Goal: Complete application form

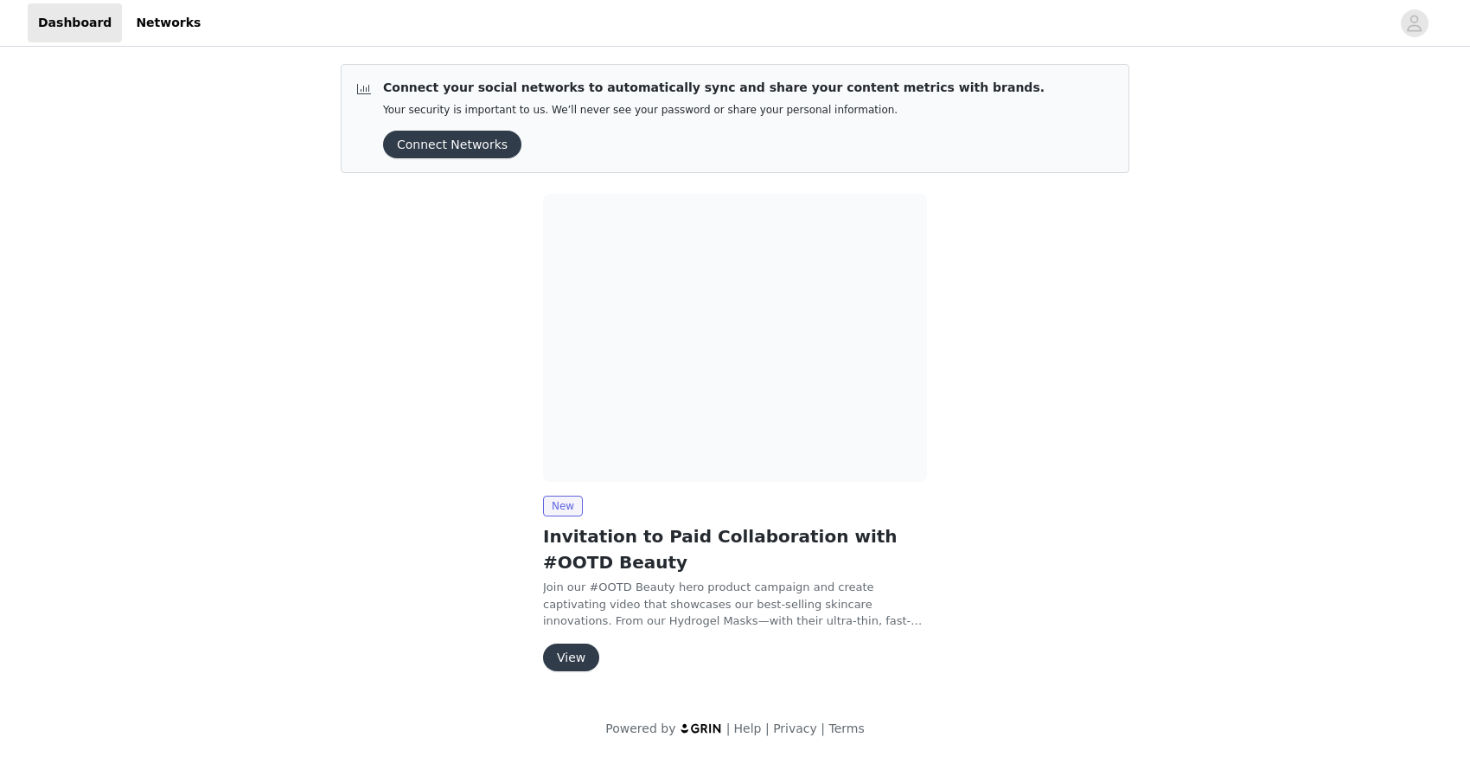
click at [575, 654] on button "View" at bounding box center [571, 657] width 56 height 28
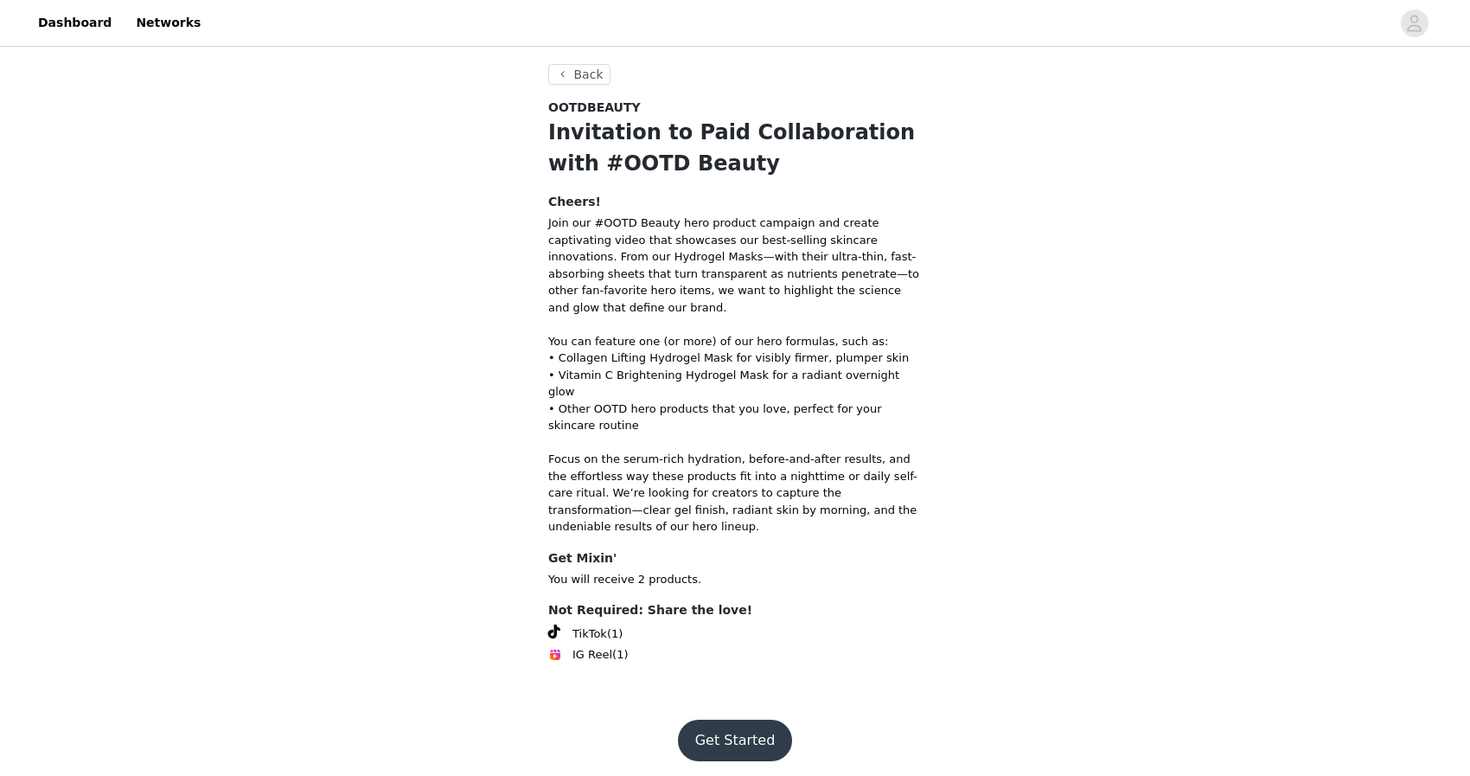
click at [731, 719] on button "Get Started" at bounding box center [735, 740] width 115 height 42
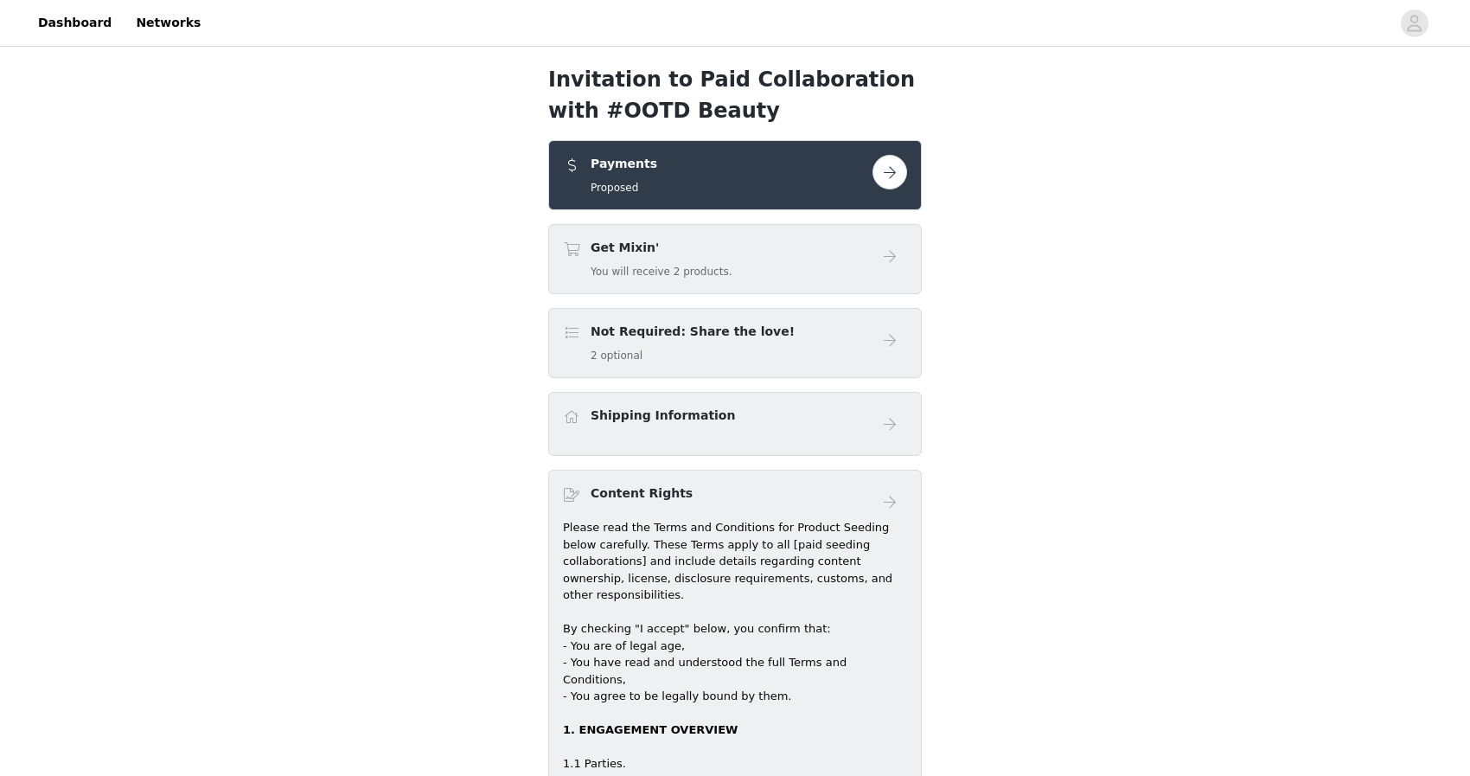
click at [895, 169] on button "button" at bounding box center [889, 172] width 35 height 35
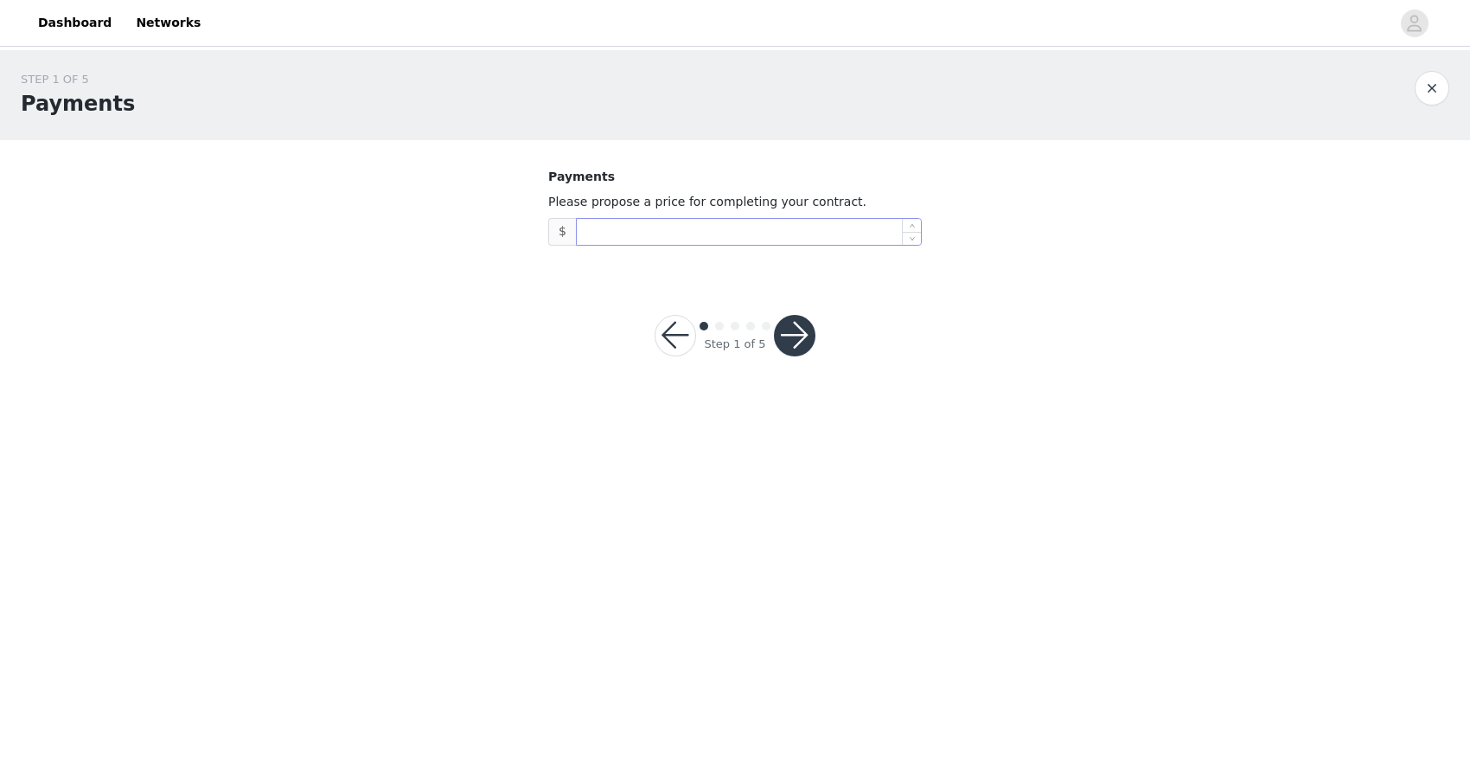
click at [648, 240] on input at bounding box center [749, 232] width 344 height 26
click at [680, 342] on button "button" at bounding box center [675, 336] width 42 height 42
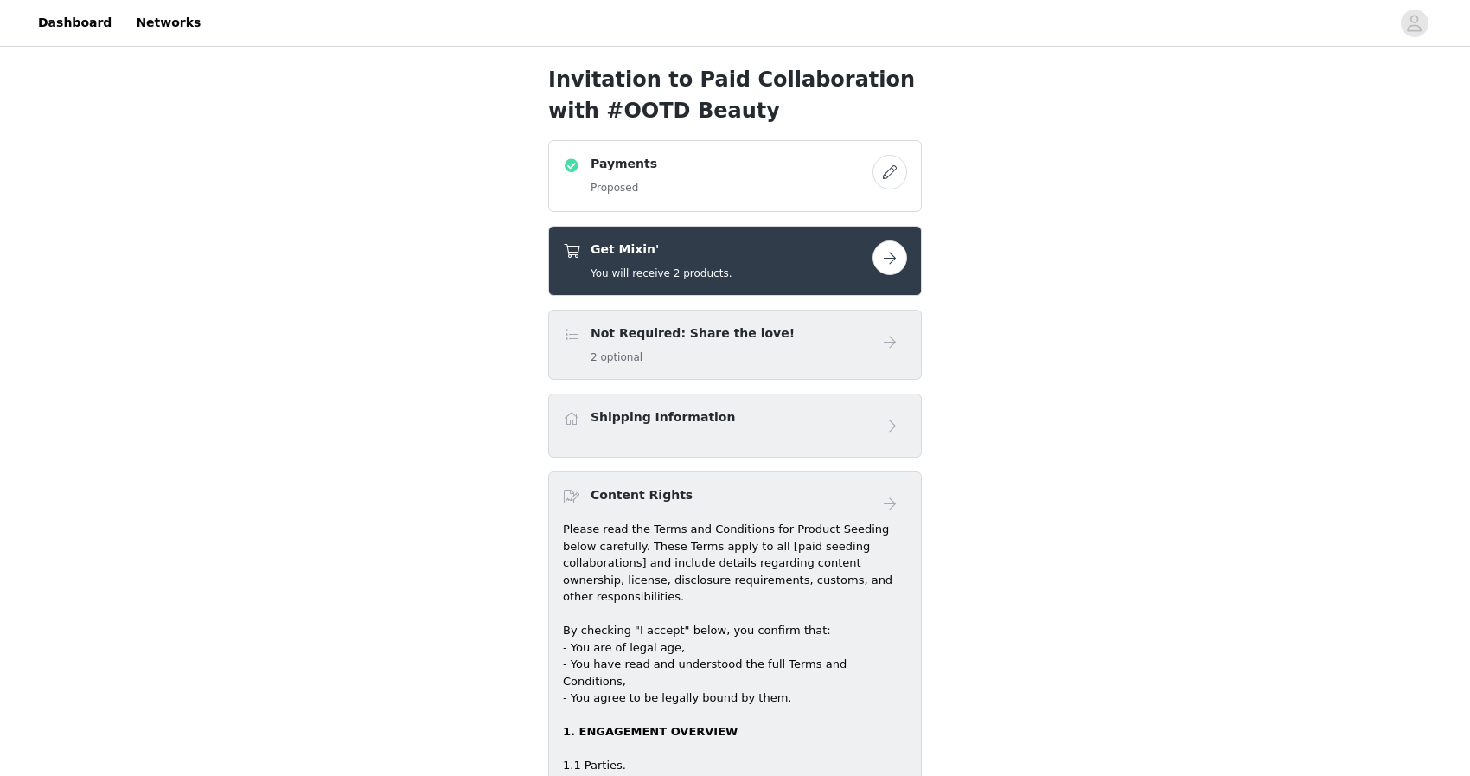
click at [891, 173] on button "button" at bounding box center [889, 172] width 35 height 35
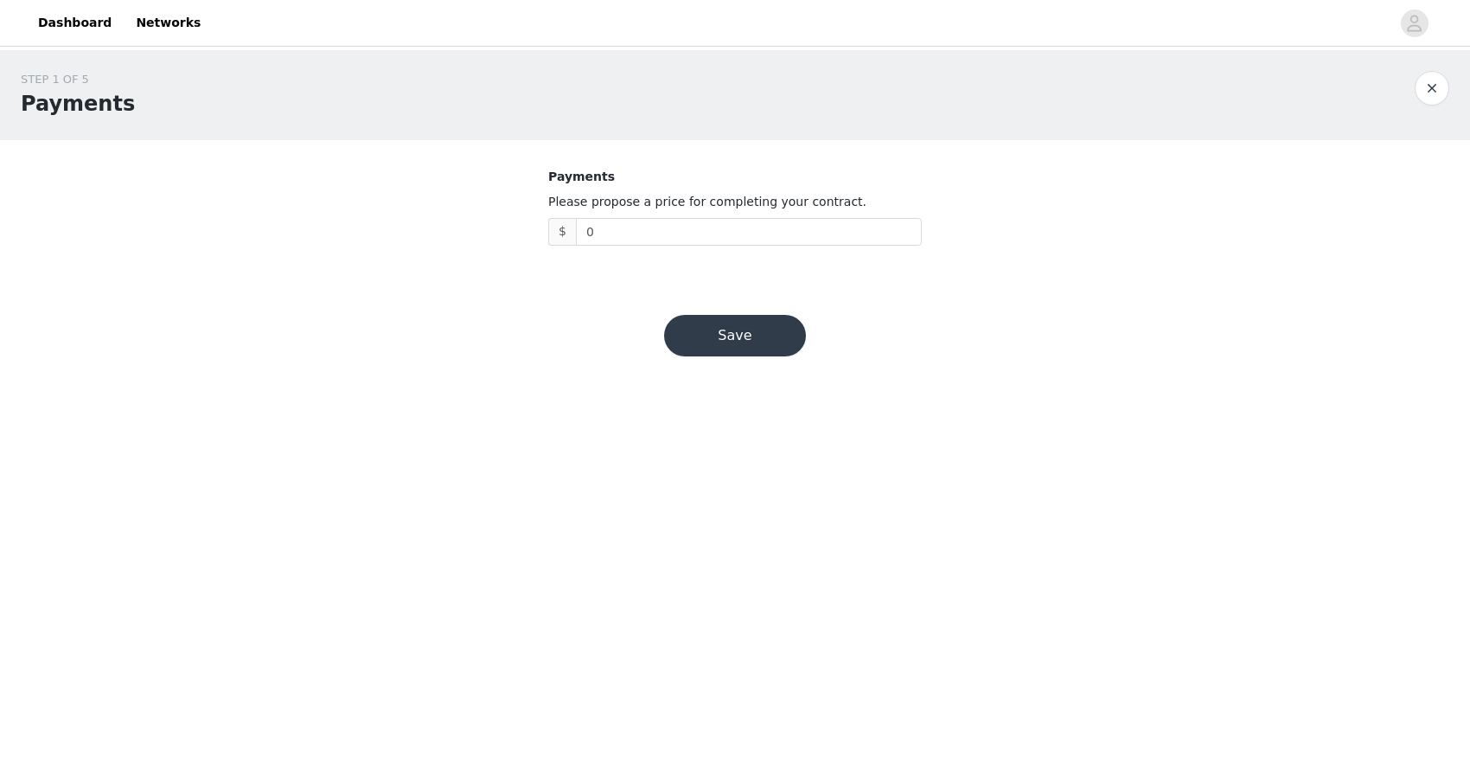
click at [1427, 91] on button "button" at bounding box center [1431, 88] width 35 height 35
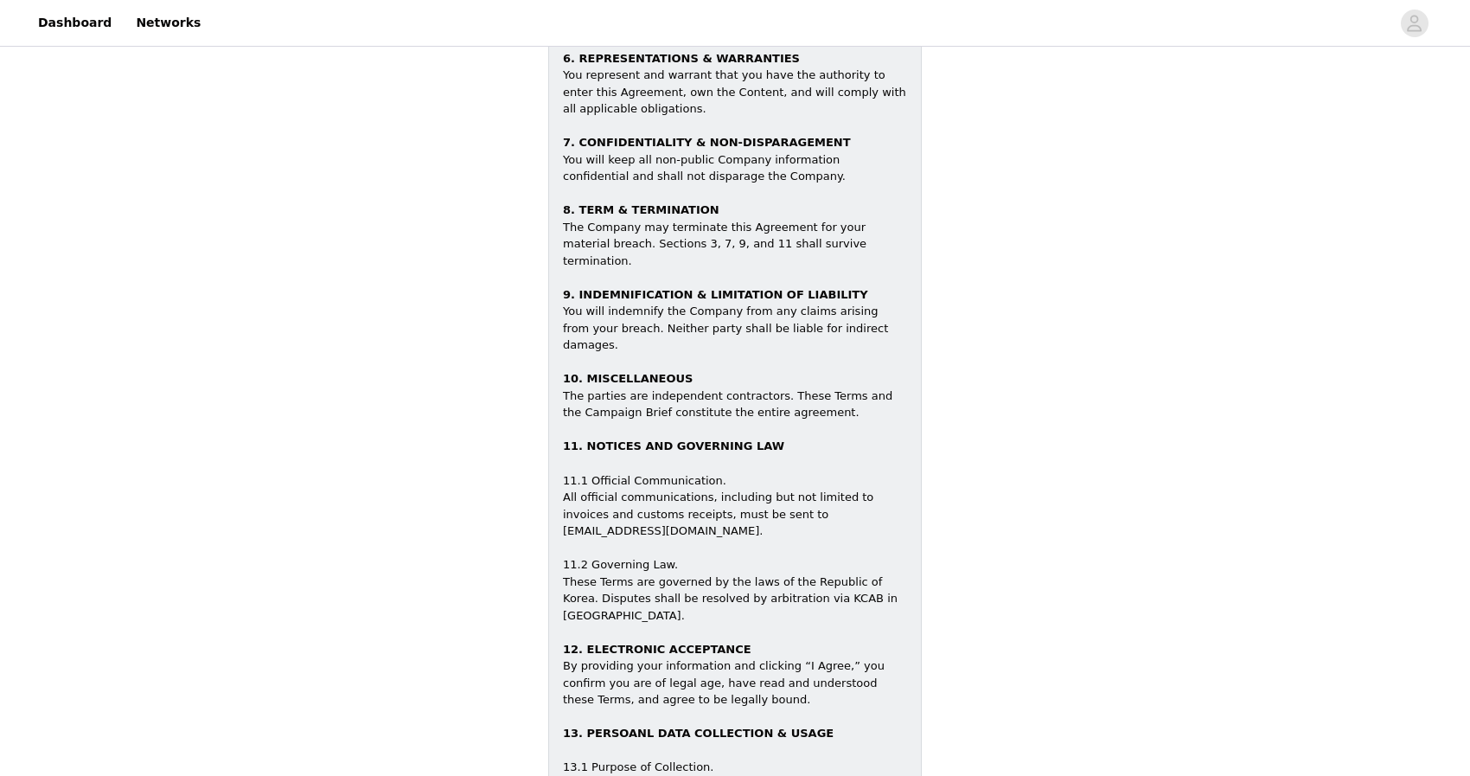
scroll to position [2192, 0]
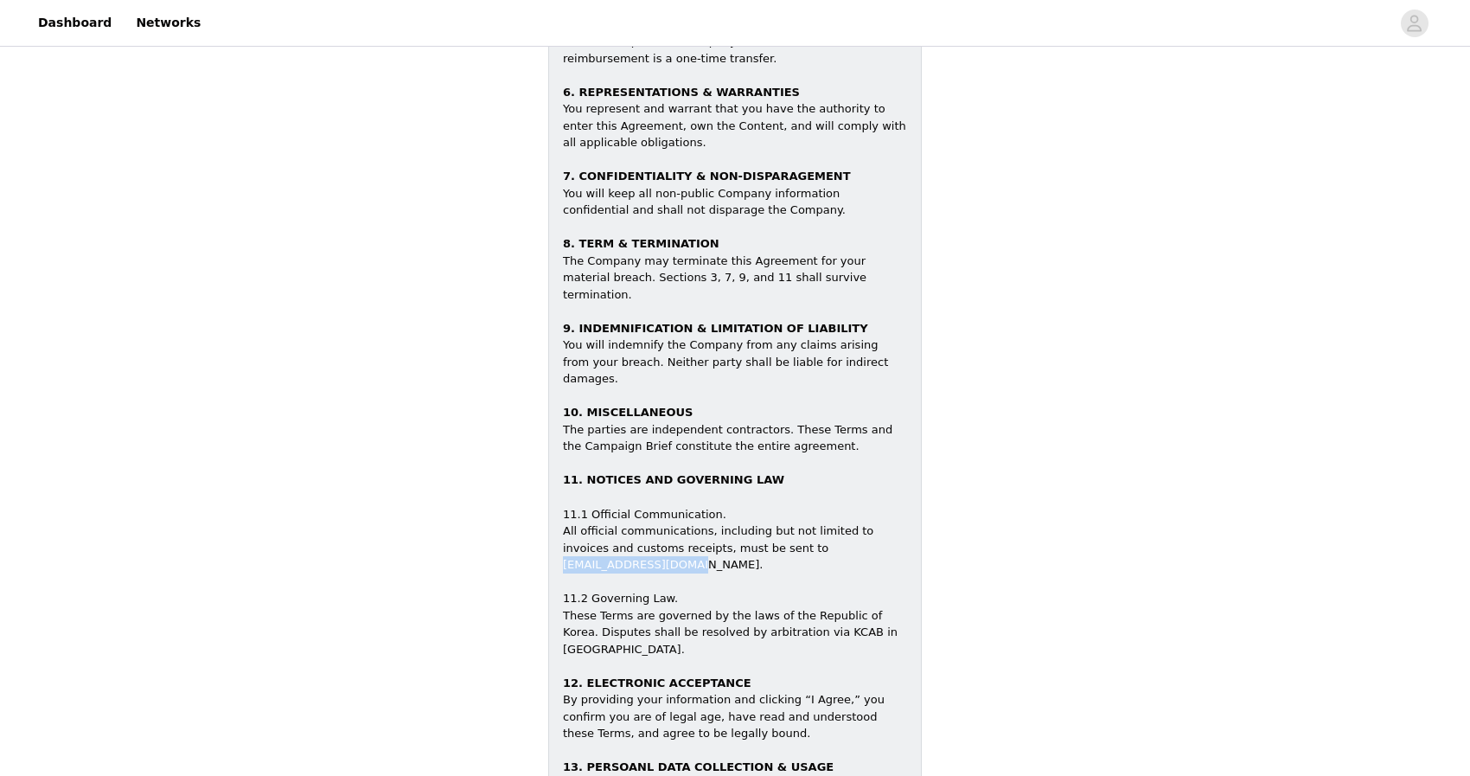
drag, startPoint x: 769, startPoint y: 377, endPoint x: 891, endPoint y: 380, distance: 122.0
click at [891, 488] on div "11.1 Official Communication. All official communications, including but not lim…" at bounding box center [735, 530] width 344 height 85
copy div "[EMAIL_ADDRESS][DOMAIN_NAME]."
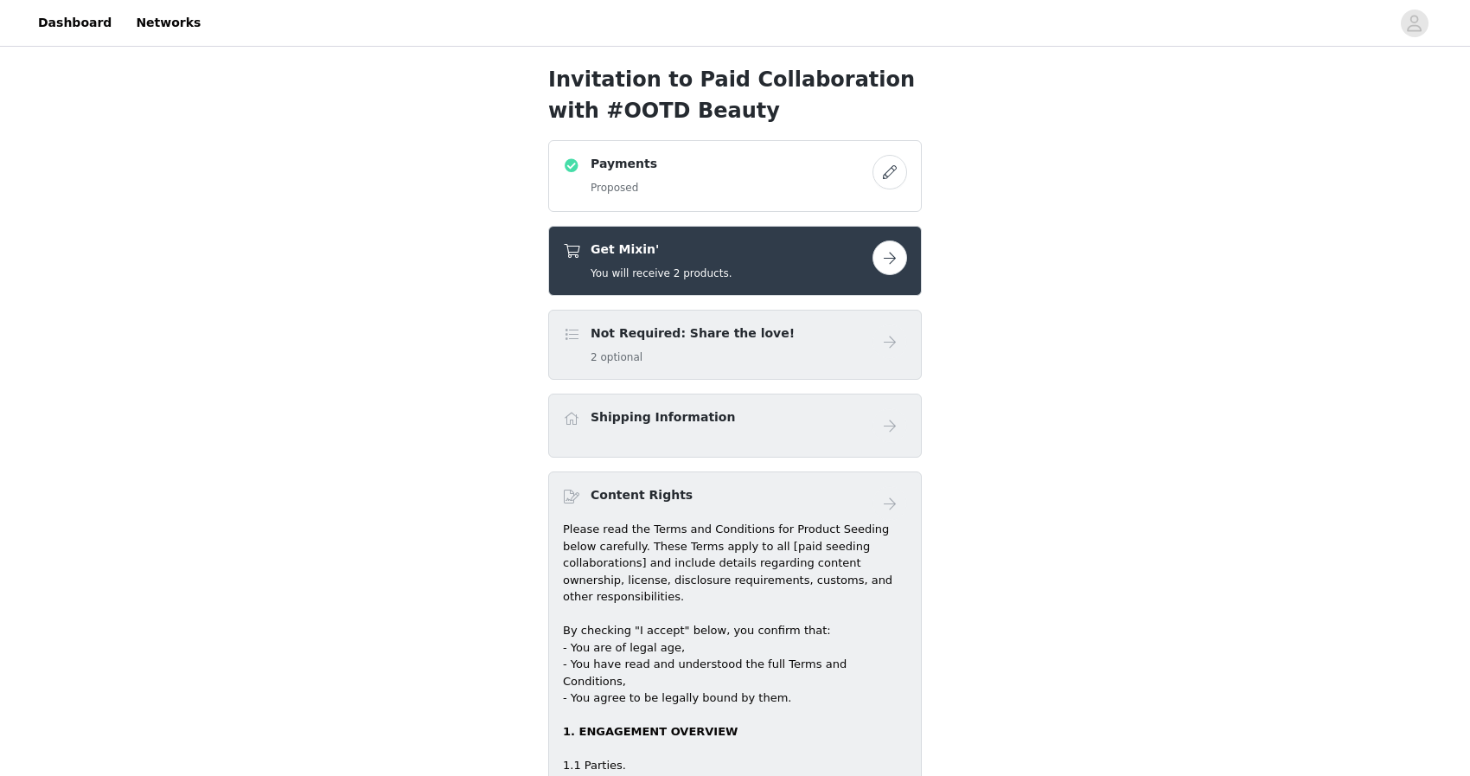
scroll to position [0, 0]
click at [94, 22] on link "Dashboard" at bounding box center [75, 22] width 94 height 39
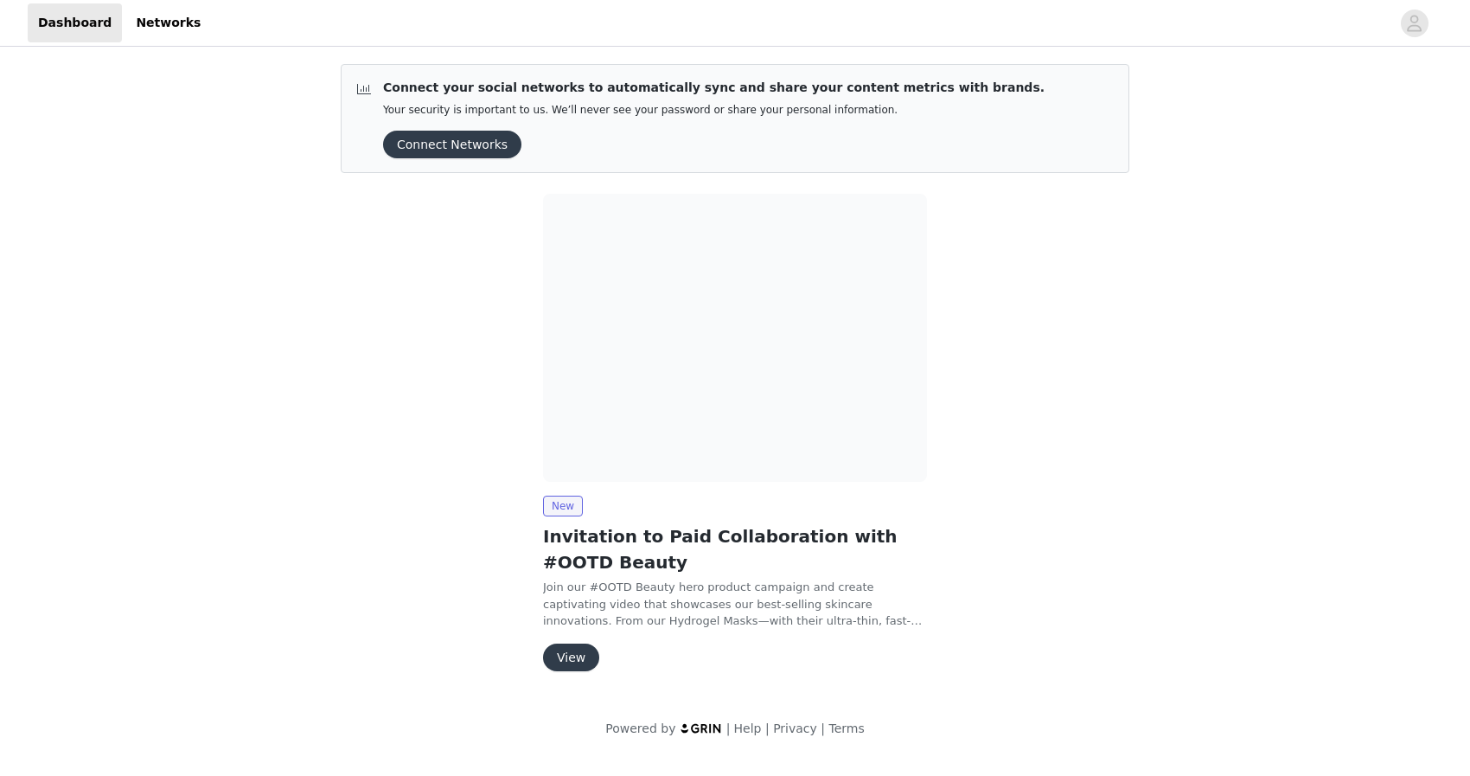
click at [739, 329] on img at bounding box center [735, 338] width 384 height 288
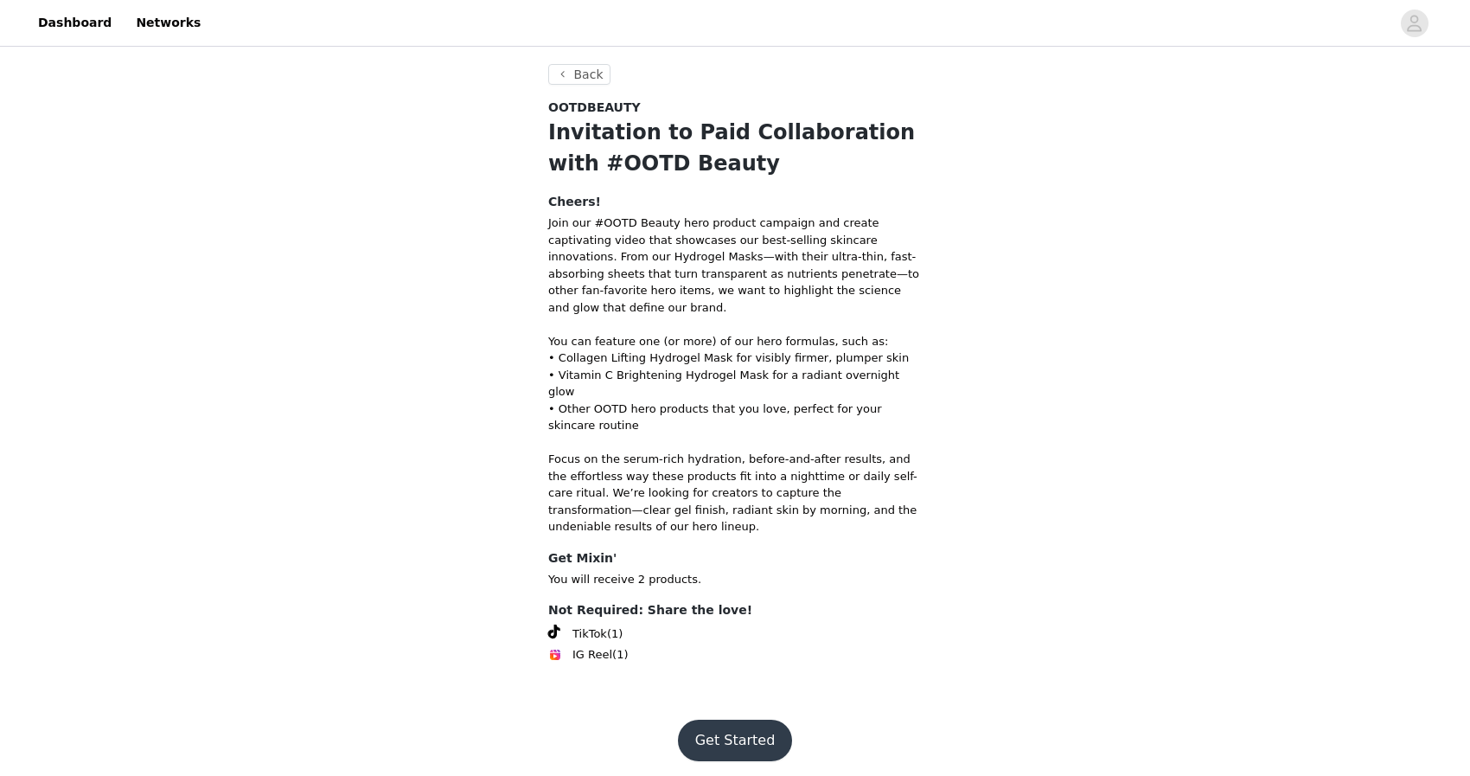
click at [671, 601] on h4 "Not Required: Share the love!" at bounding box center [735, 610] width 374 height 18
drag, startPoint x: 637, startPoint y: 573, endPoint x: 617, endPoint y: 571, distance: 20.1
click at [632, 601] on h4 "Not Required: Share the love!" at bounding box center [735, 610] width 374 height 18
click at [616, 601] on h4 "Not Required: Share the love!" at bounding box center [735, 610] width 374 height 18
click at [564, 79] on button "Back" at bounding box center [579, 74] width 62 height 21
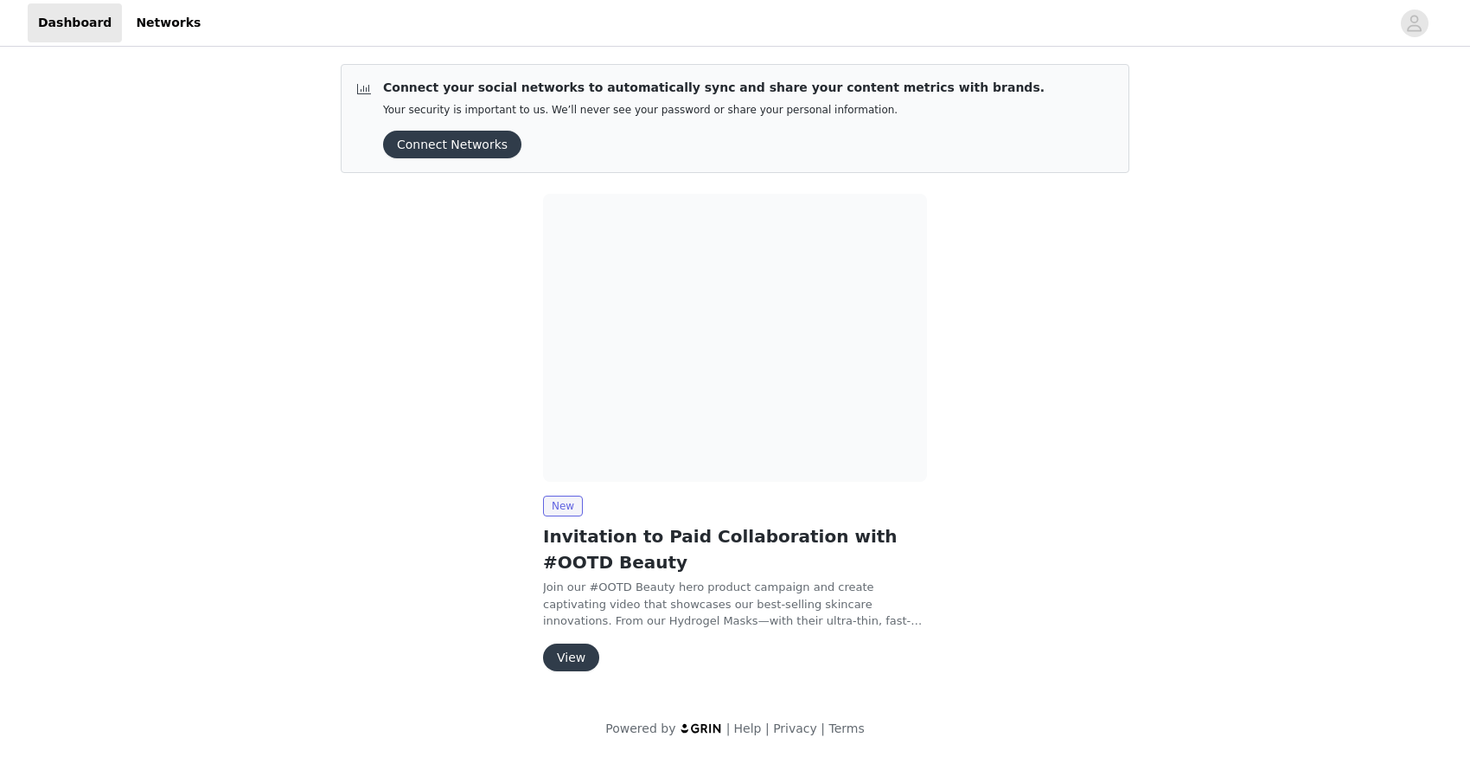
click at [566, 650] on button "View" at bounding box center [571, 657] width 56 height 28
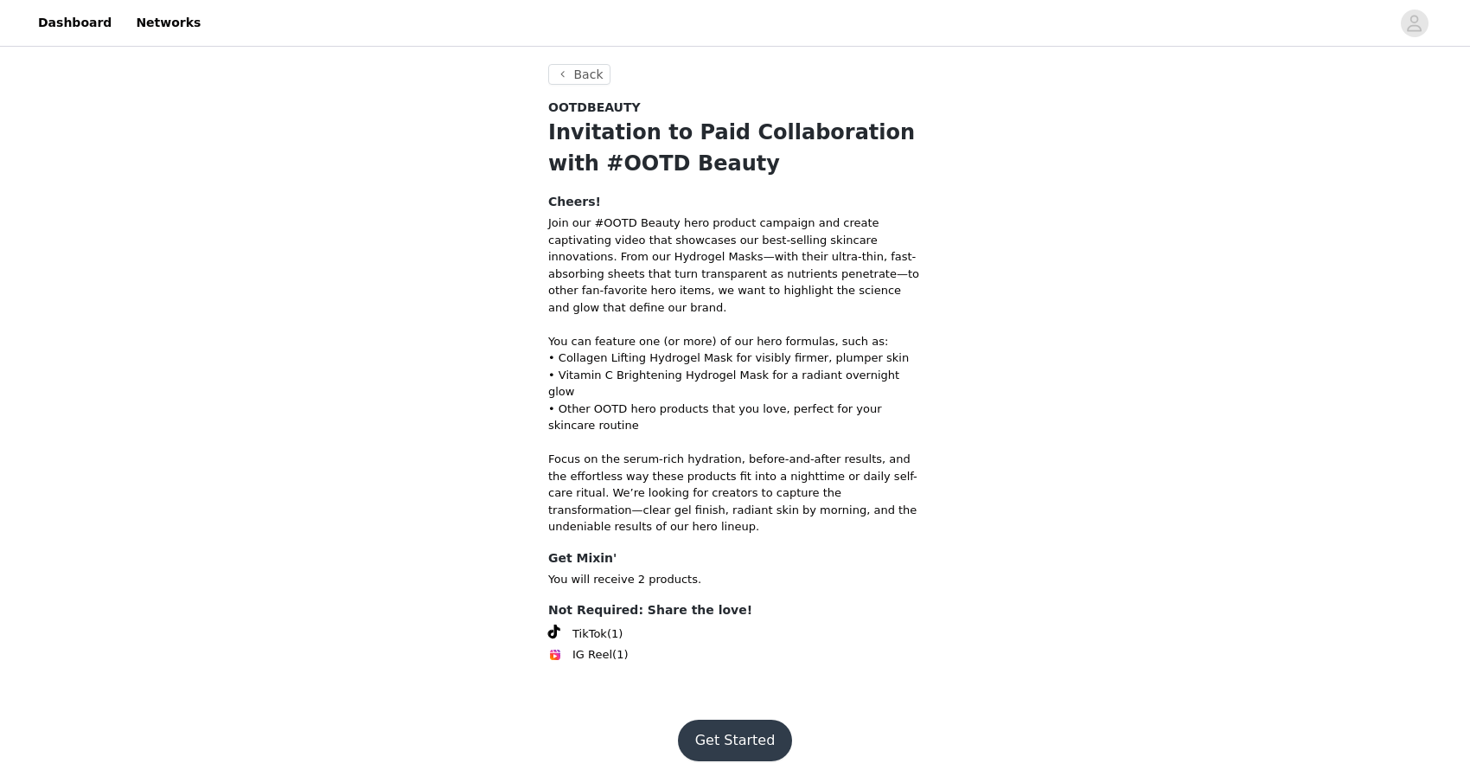
click at [715, 719] on button "Get Started" at bounding box center [735, 740] width 115 height 42
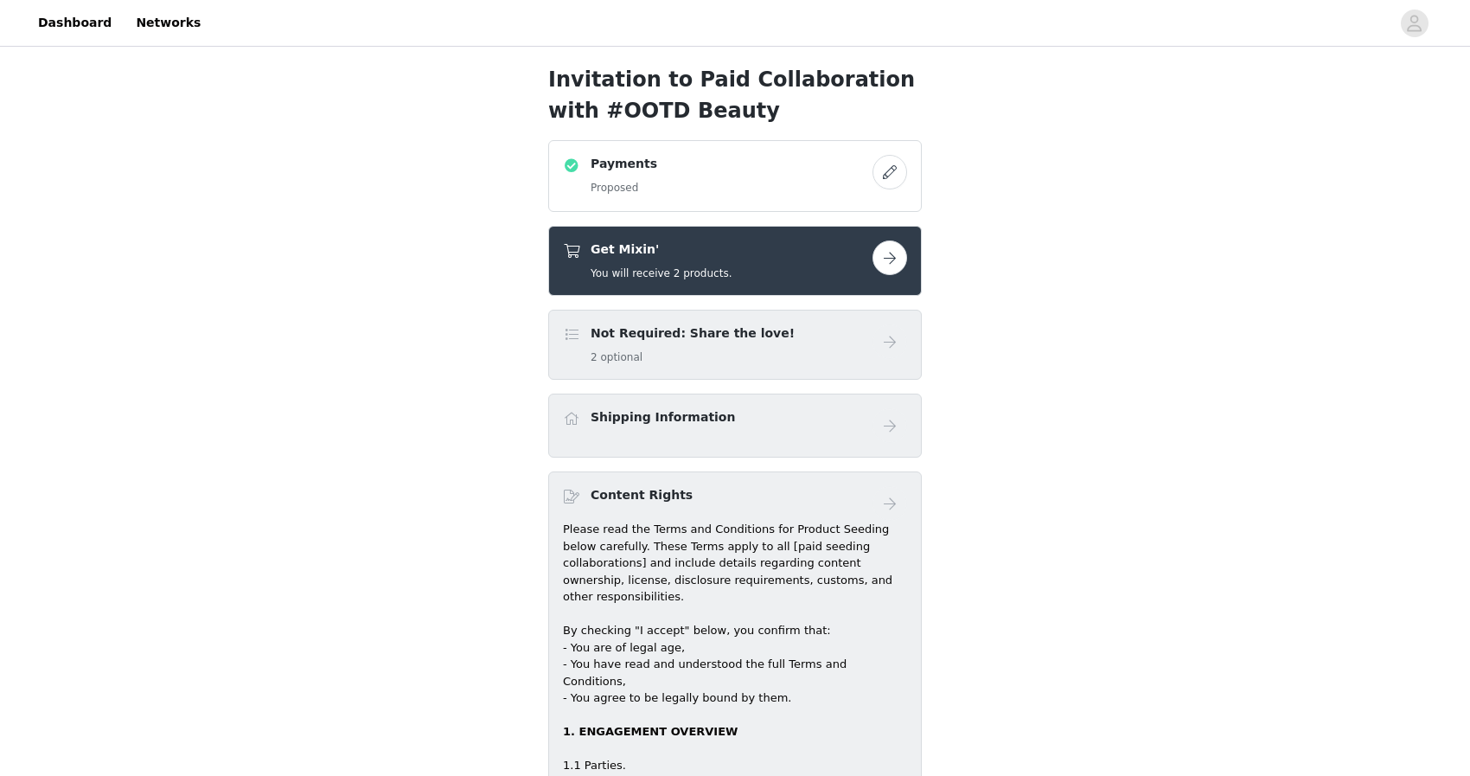
click at [878, 201] on div "Payments Proposed" at bounding box center [735, 176] width 374 height 72
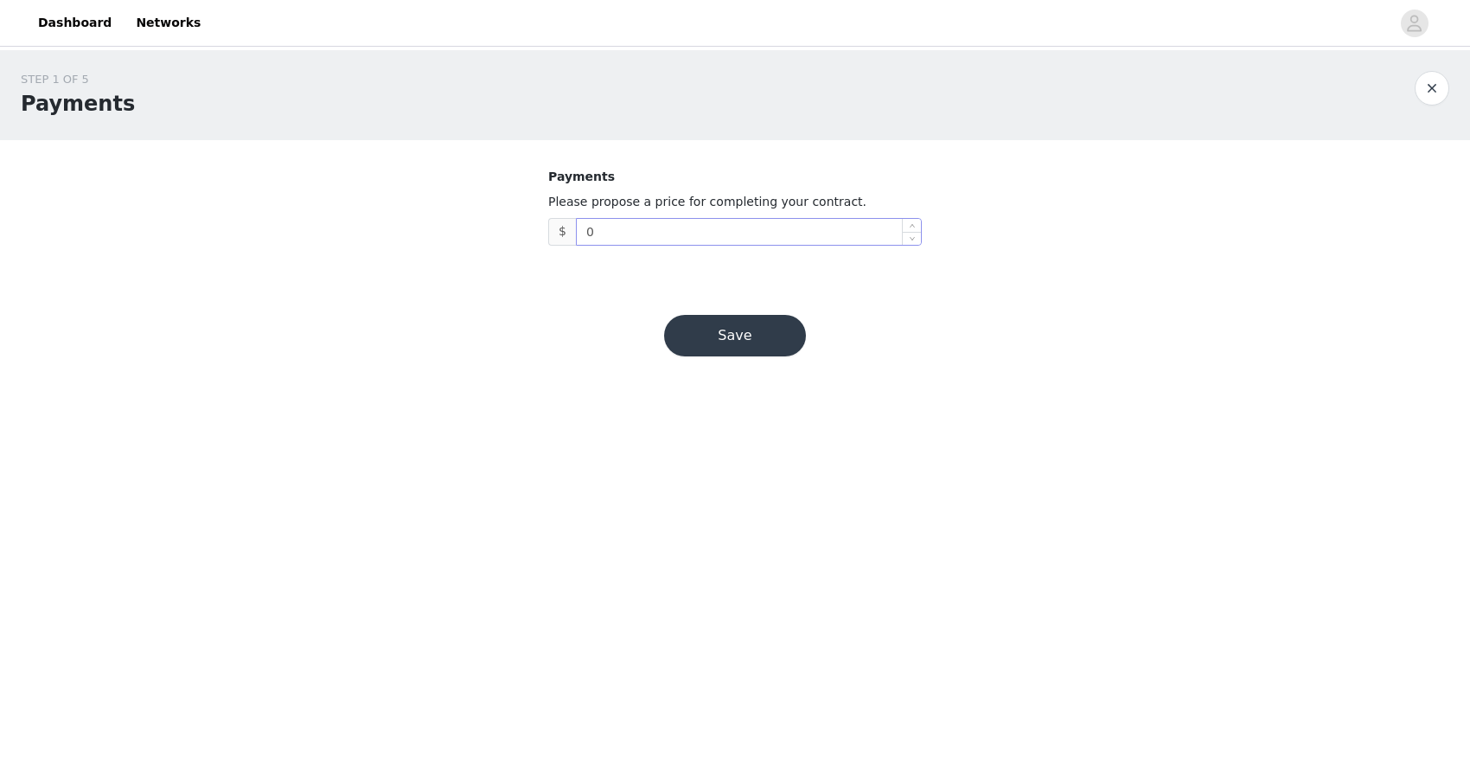
click at [667, 237] on input "0" at bounding box center [749, 232] width 344 height 26
type input "0"
click at [911, 227] on icon "icon: up" at bounding box center [913, 227] width 6 height 6
type input "800"
click at [913, 237] on icon "icon: down" at bounding box center [912, 236] width 5 height 3
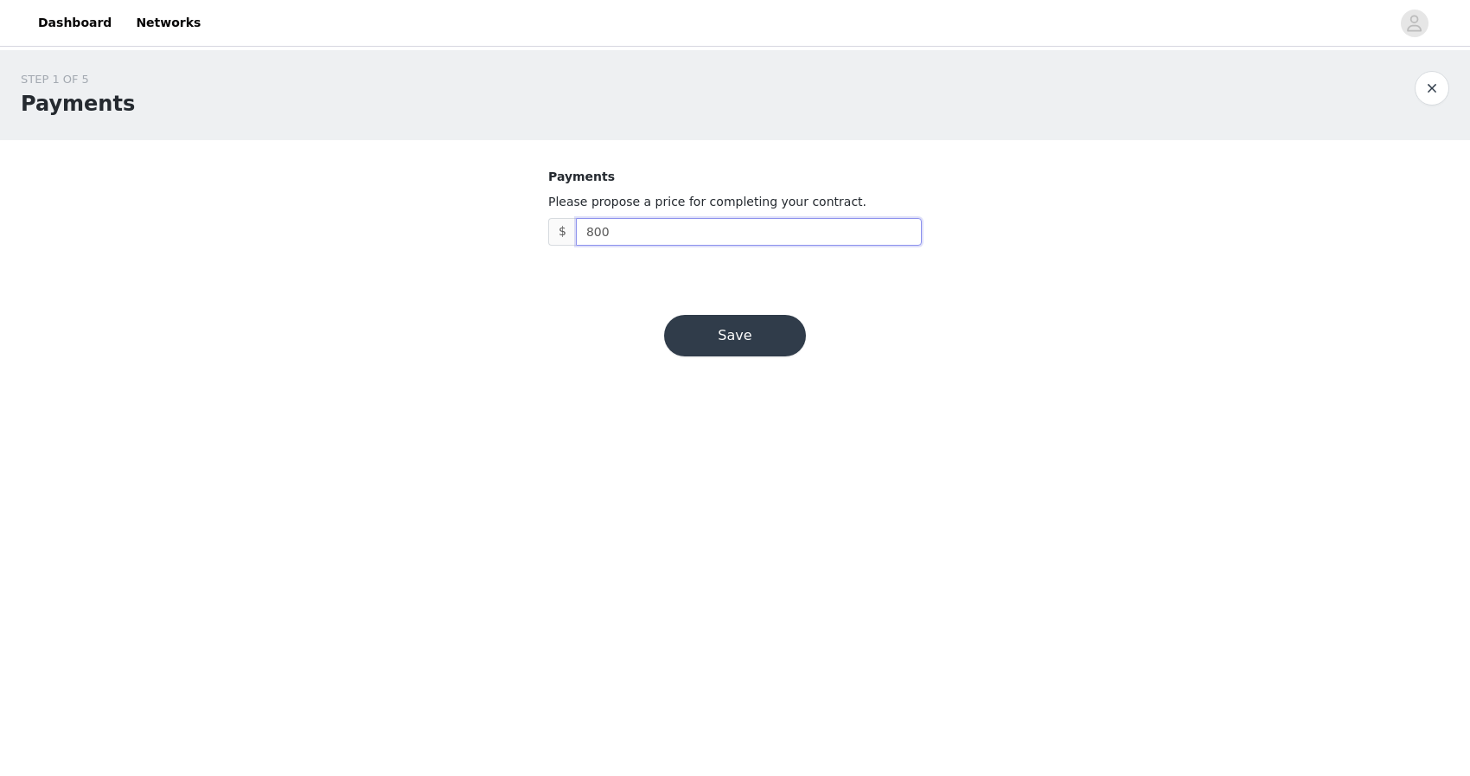
click at [720, 344] on button "Save" at bounding box center [735, 336] width 142 height 42
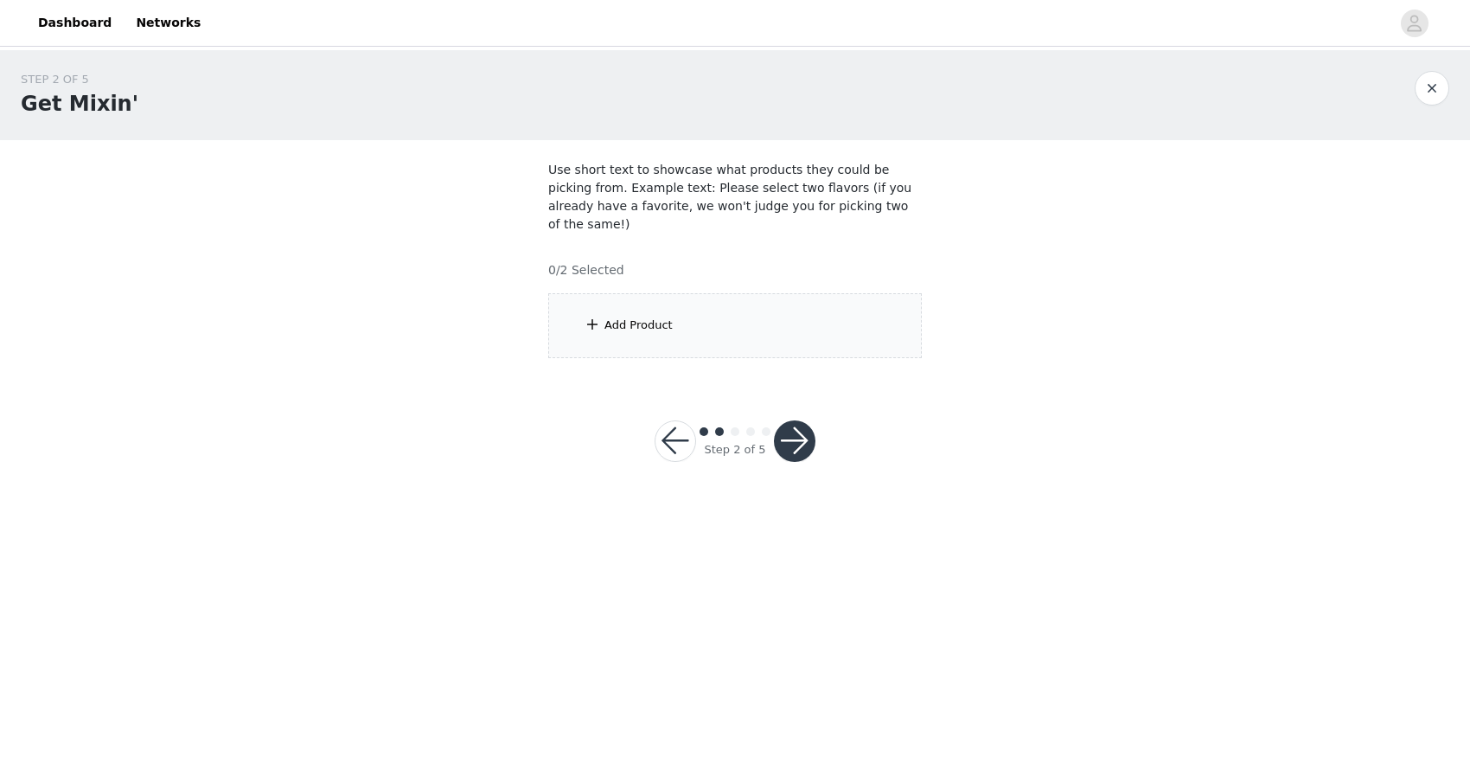
click at [603, 318] on div "Add Product" at bounding box center [735, 325] width 374 height 65
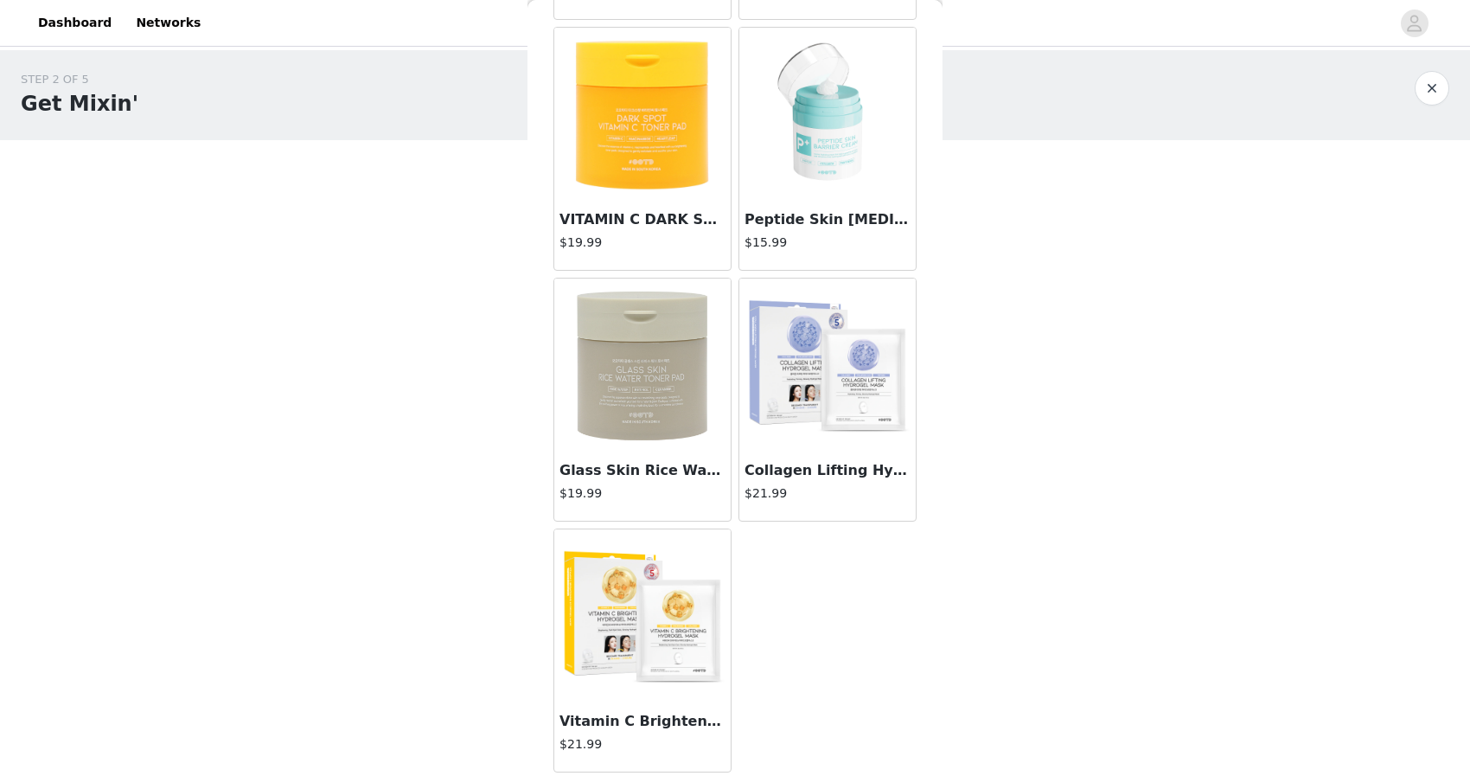
scroll to position [310, 0]
click at [656, 359] on img at bounding box center [642, 364] width 173 height 173
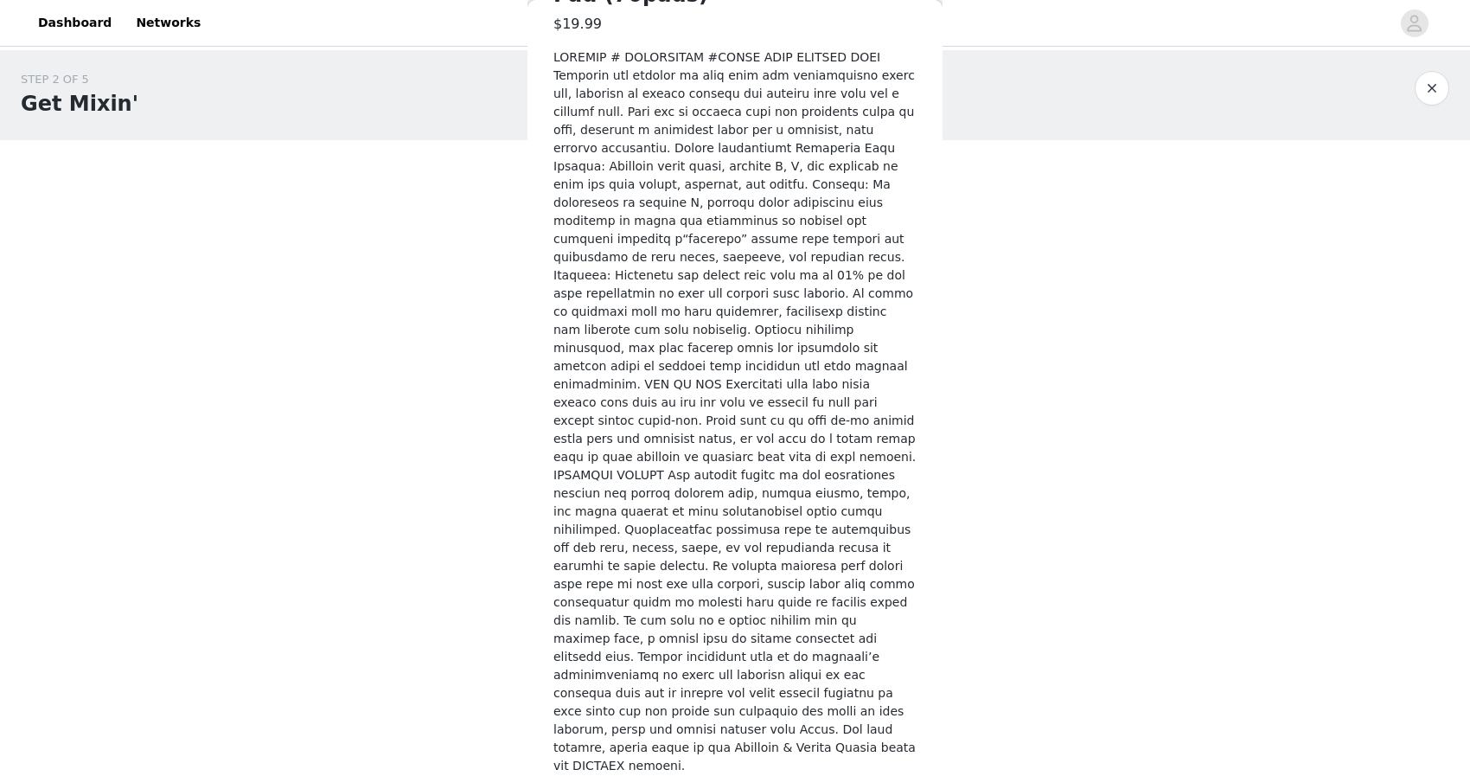
scroll to position [528, 0]
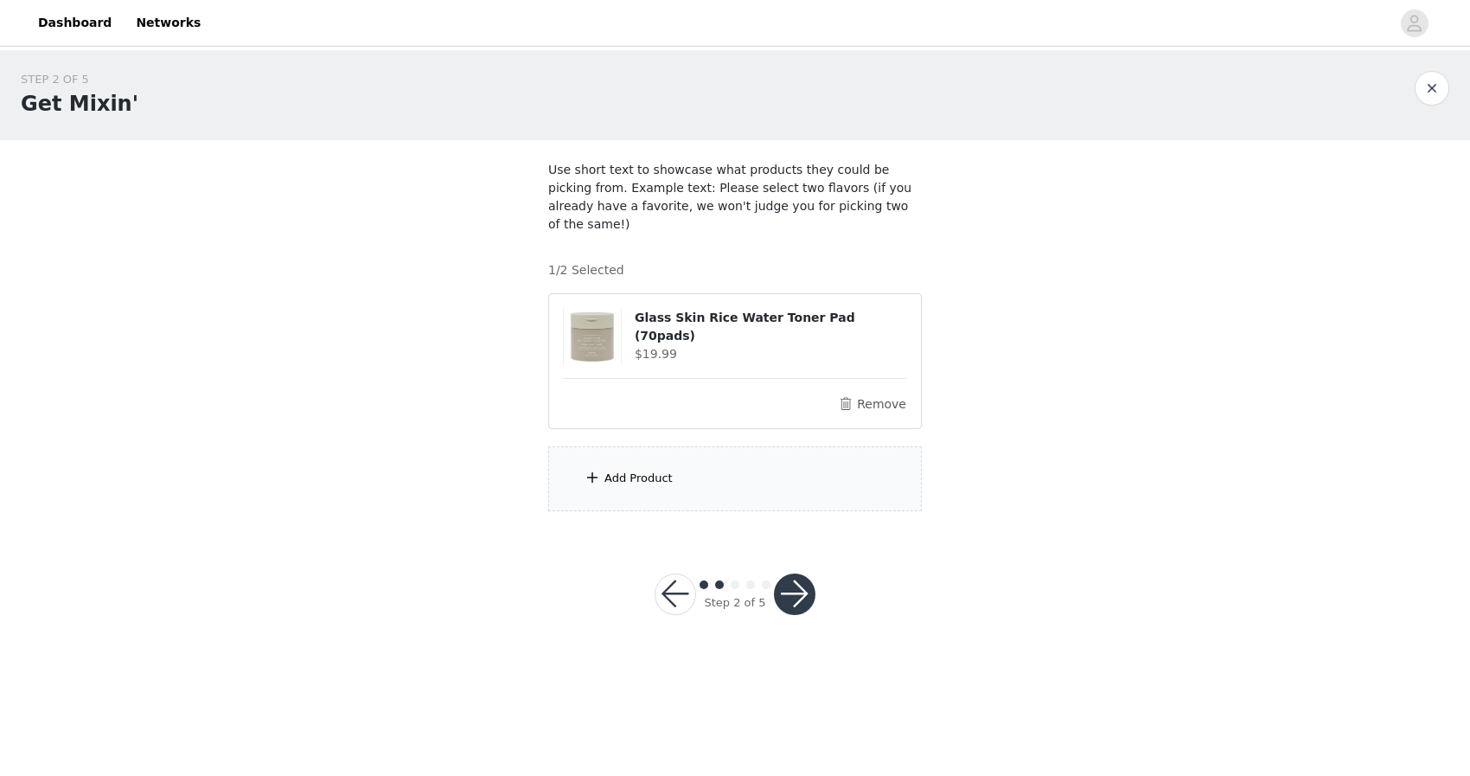
click at [642, 469] on div "Add Product" at bounding box center [638, 477] width 68 height 17
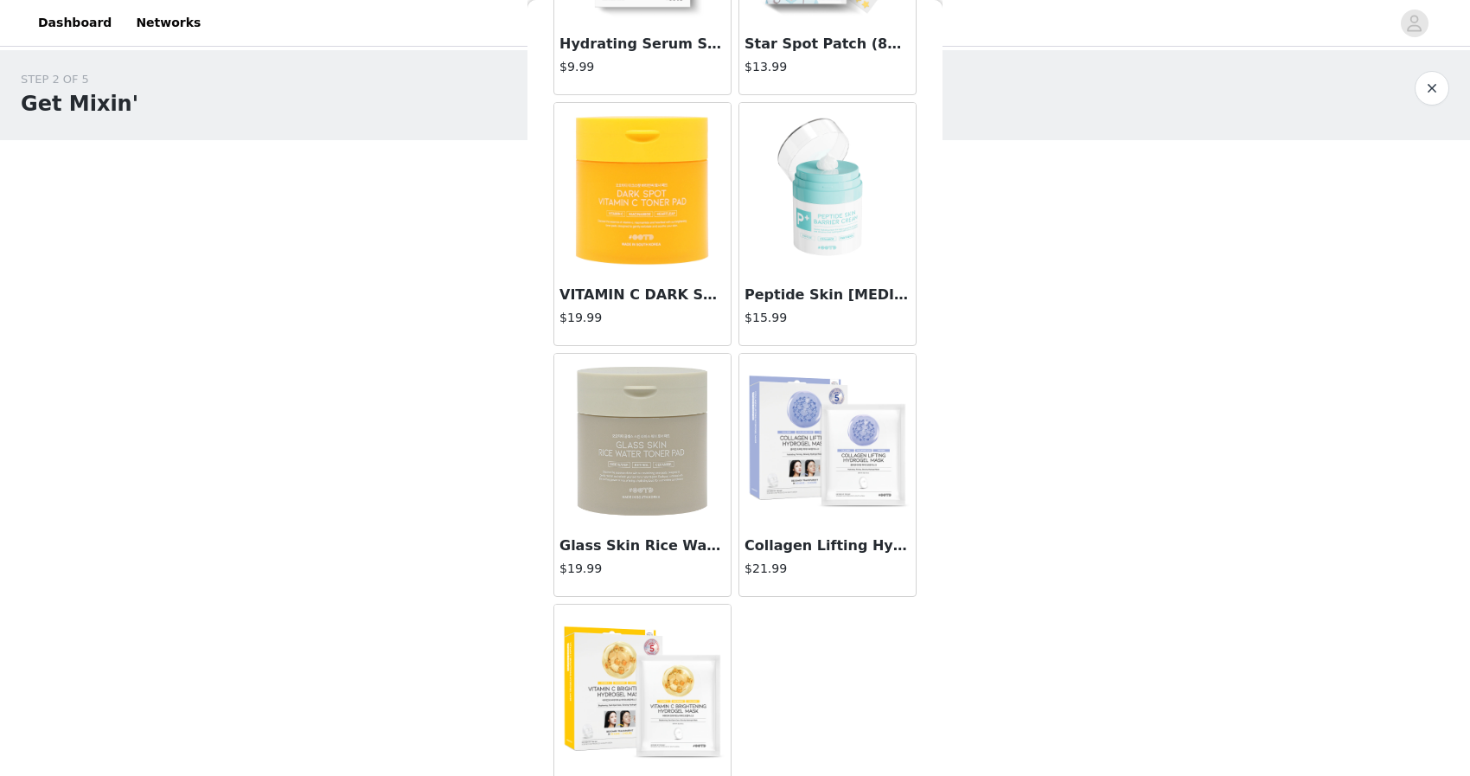
scroll to position [236, 0]
click at [821, 202] on img at bounding box center [827, 188] width 173 height 173
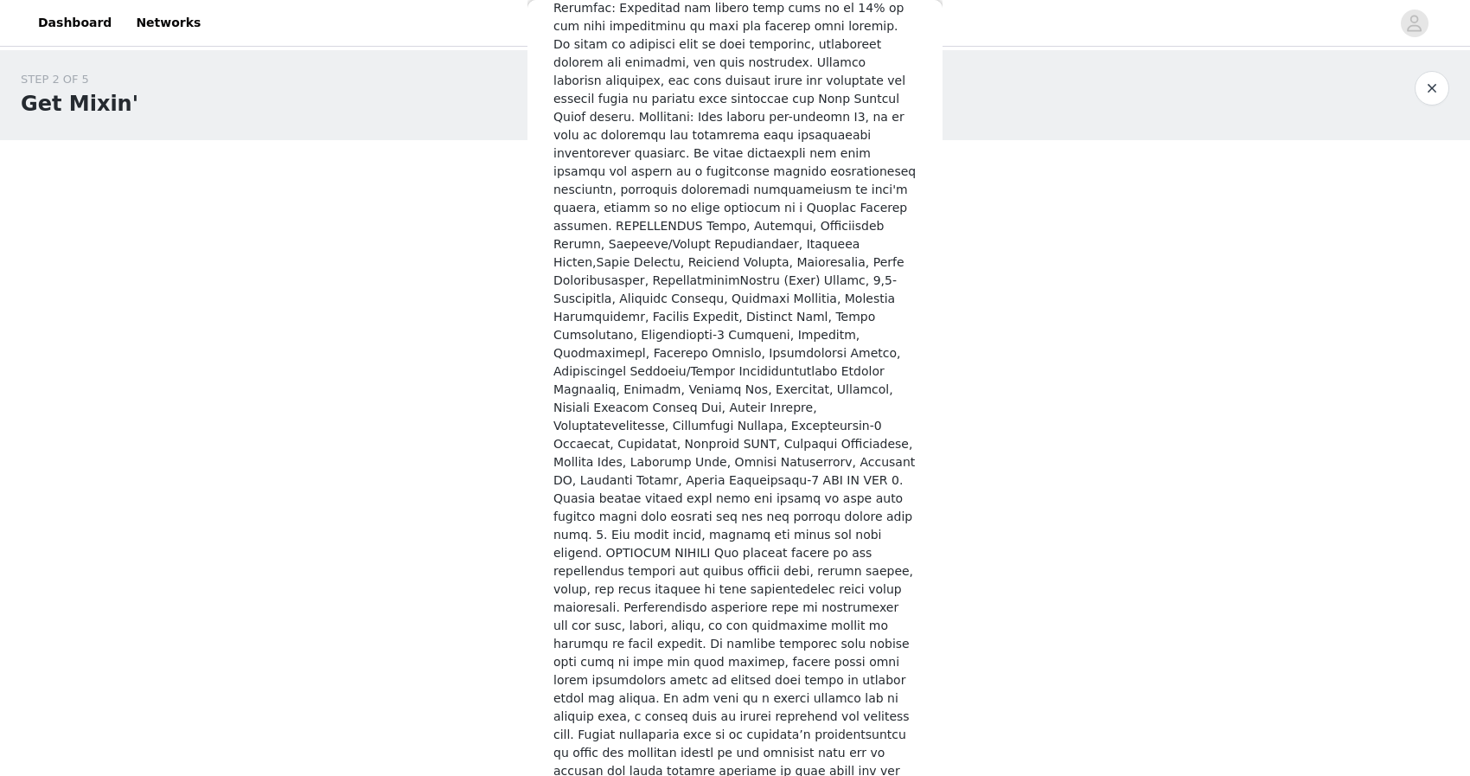
scroll to position [850, 0]
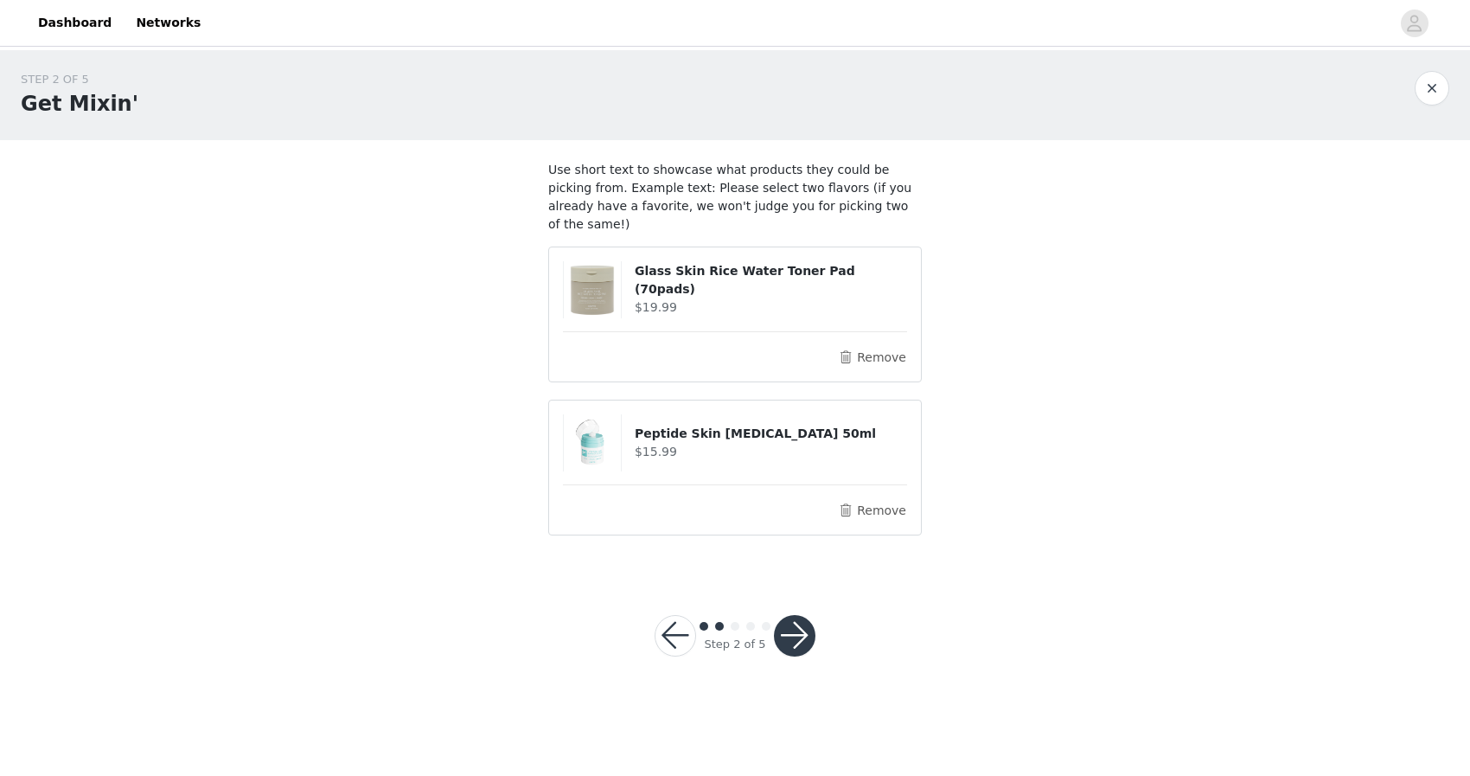
click at [789, 616] on button "button" at bounding box center [795, 636] width 42 height 42
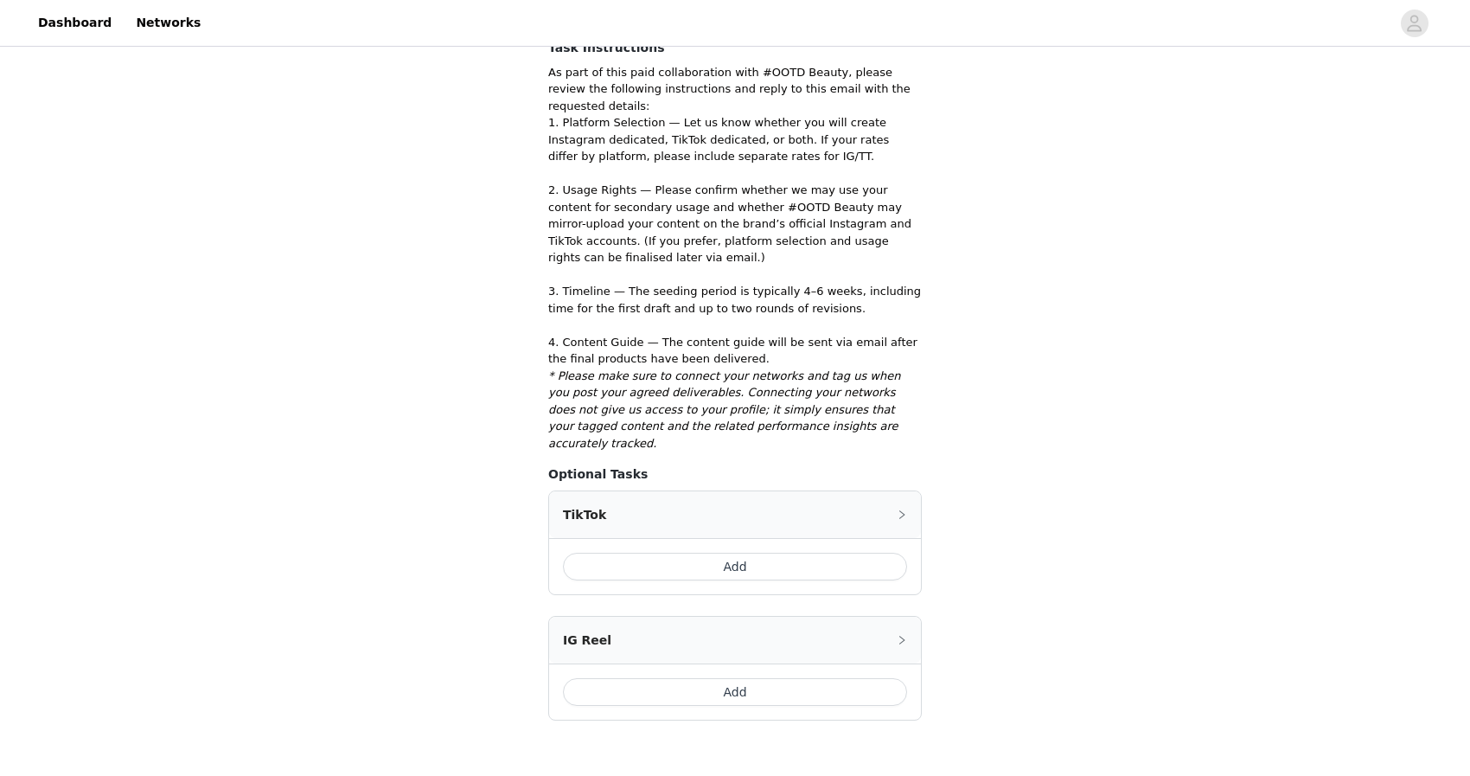
scroll to position [359, 0]
click at [806, 488] on div "TikTok" at bounding box center [735, 511] width 372 height 47
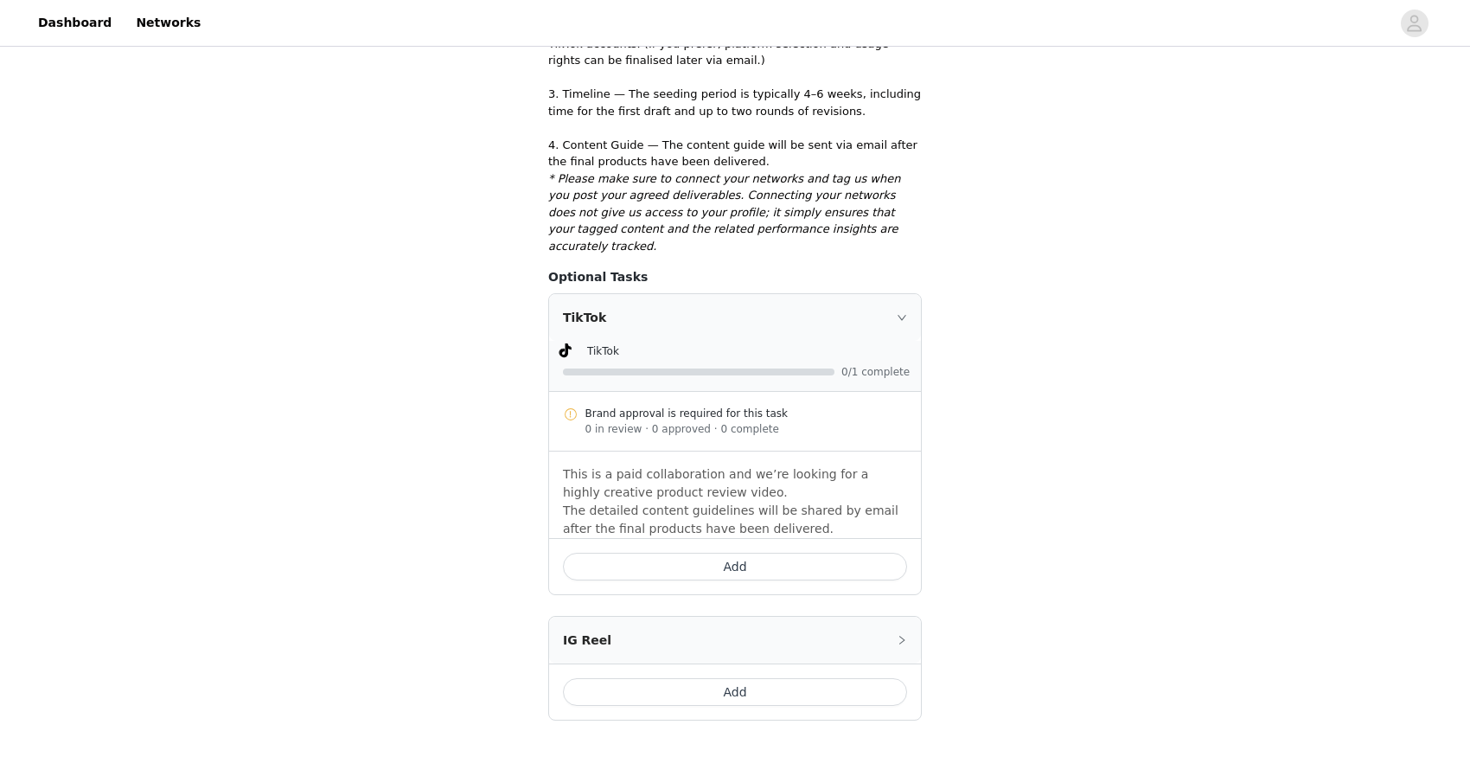
scroll to position [565, 0]
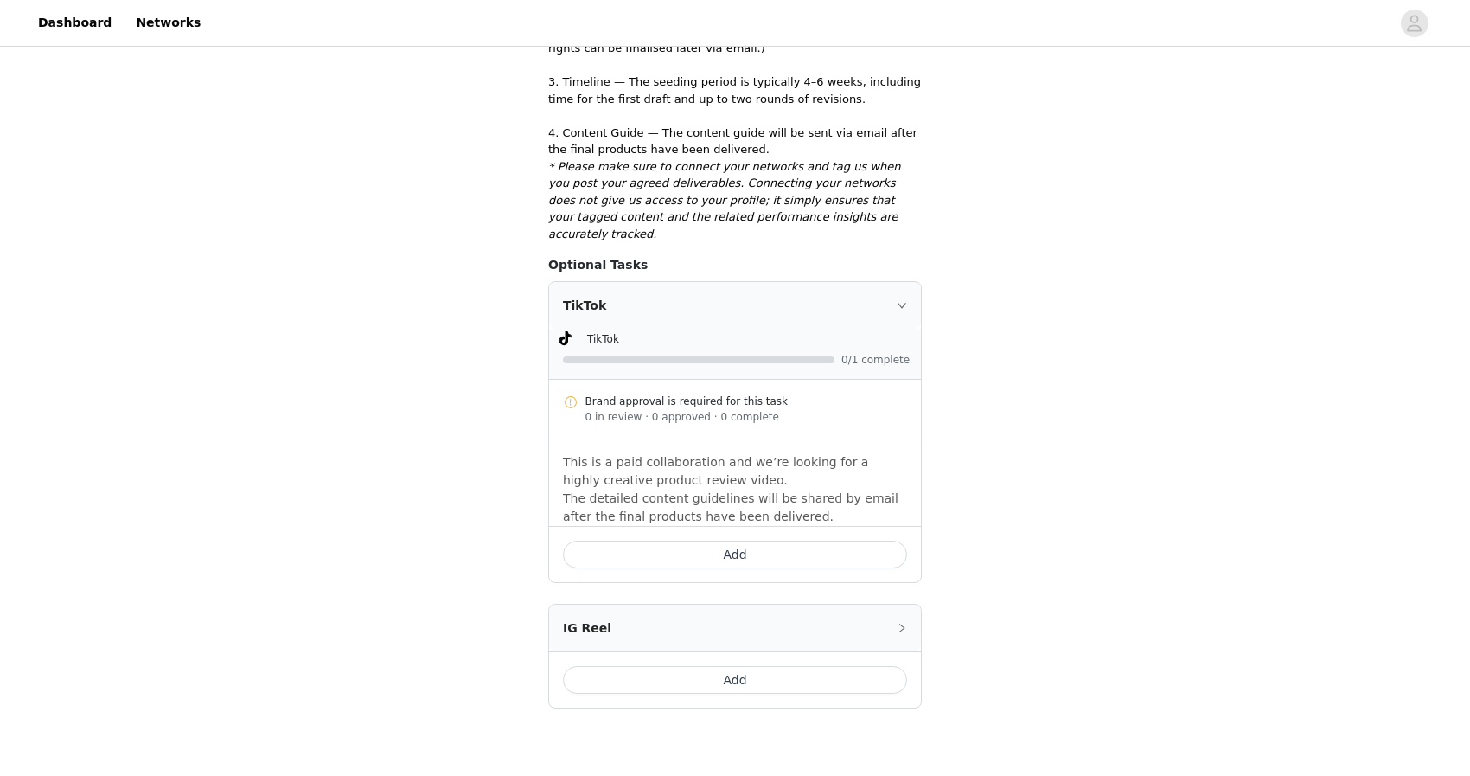
click at [768, 540] on button "Add" at bounding box center [735, 554] width 344 height 28
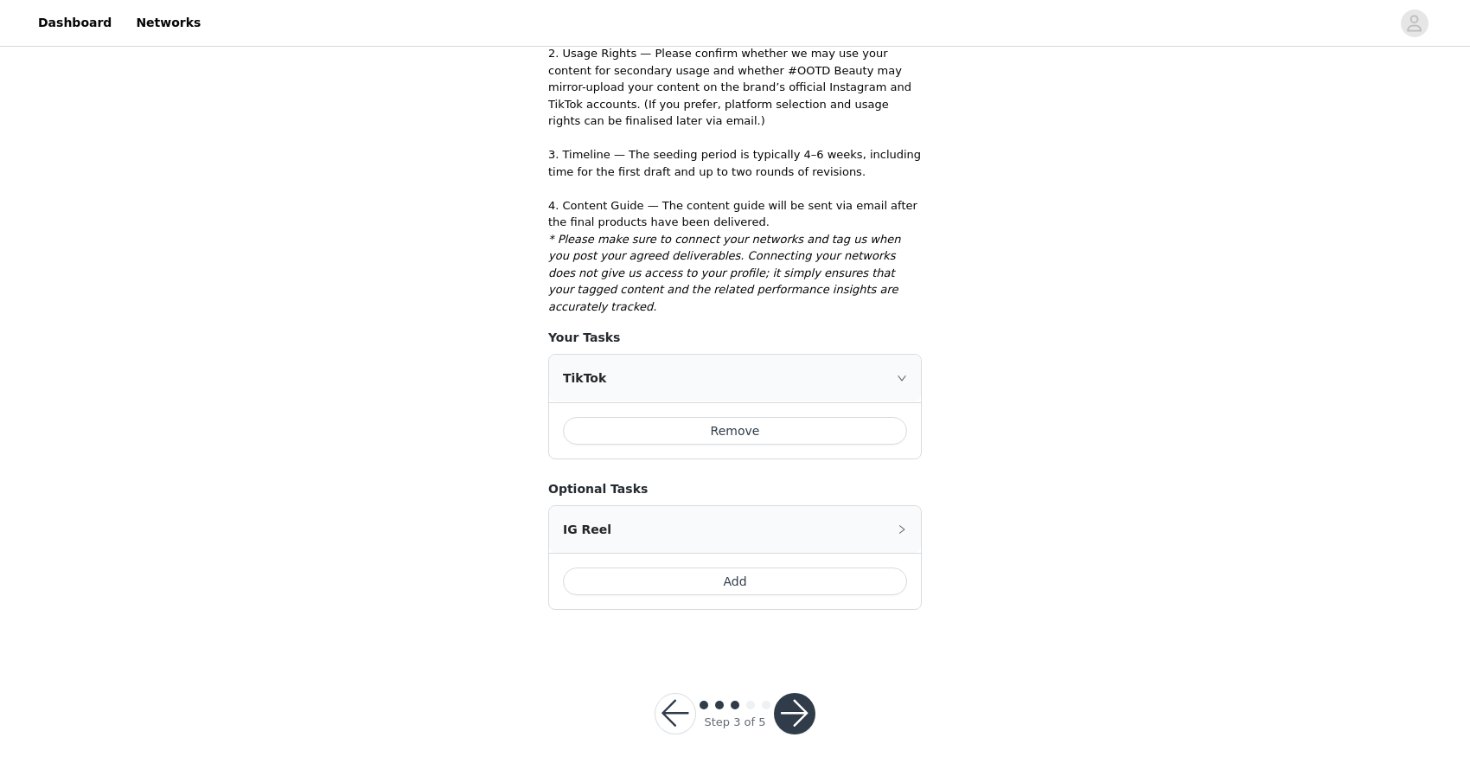
scroll to position [448, 0]
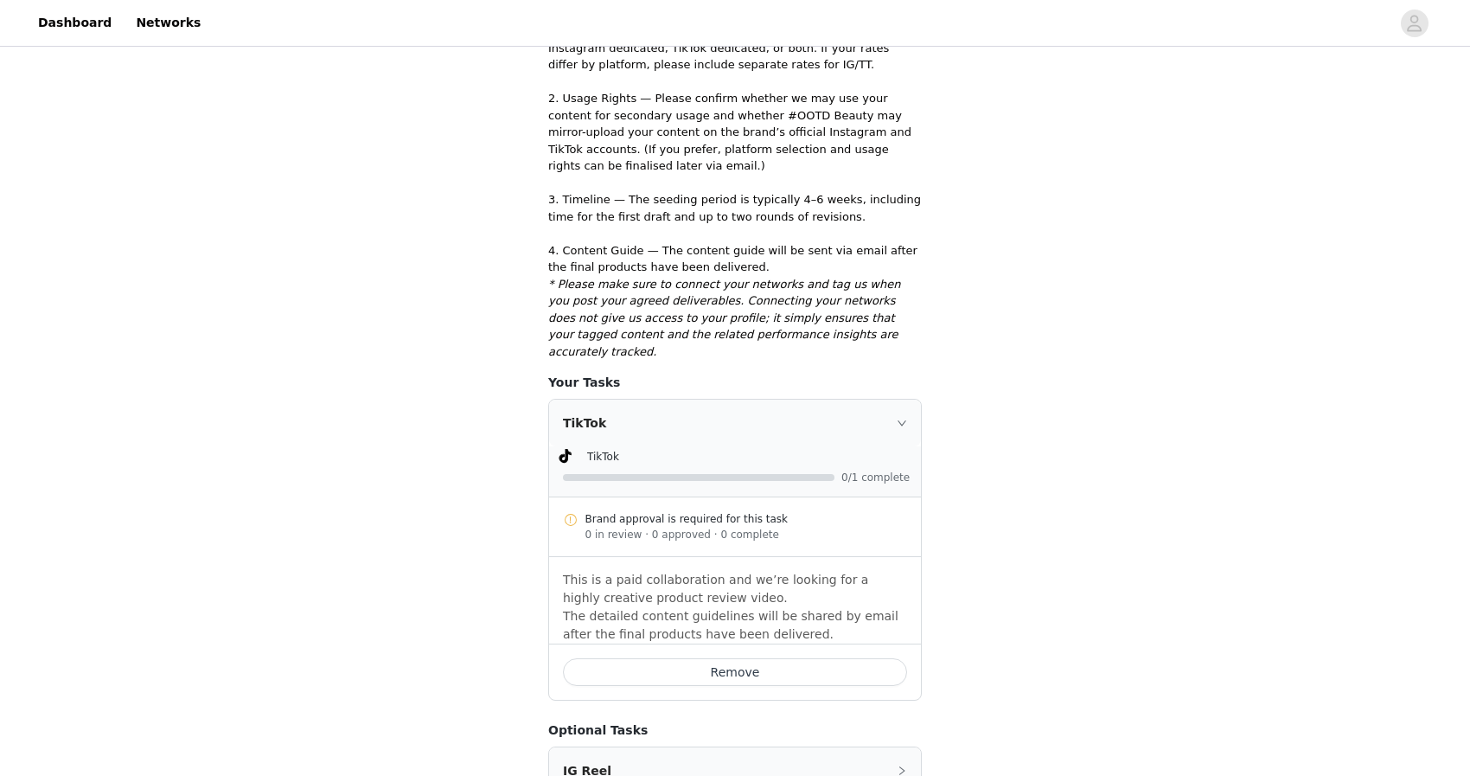
click at [718, 511] on div "Brand approval is required for this task" at bounding box center [746, 519] width 322 height 16
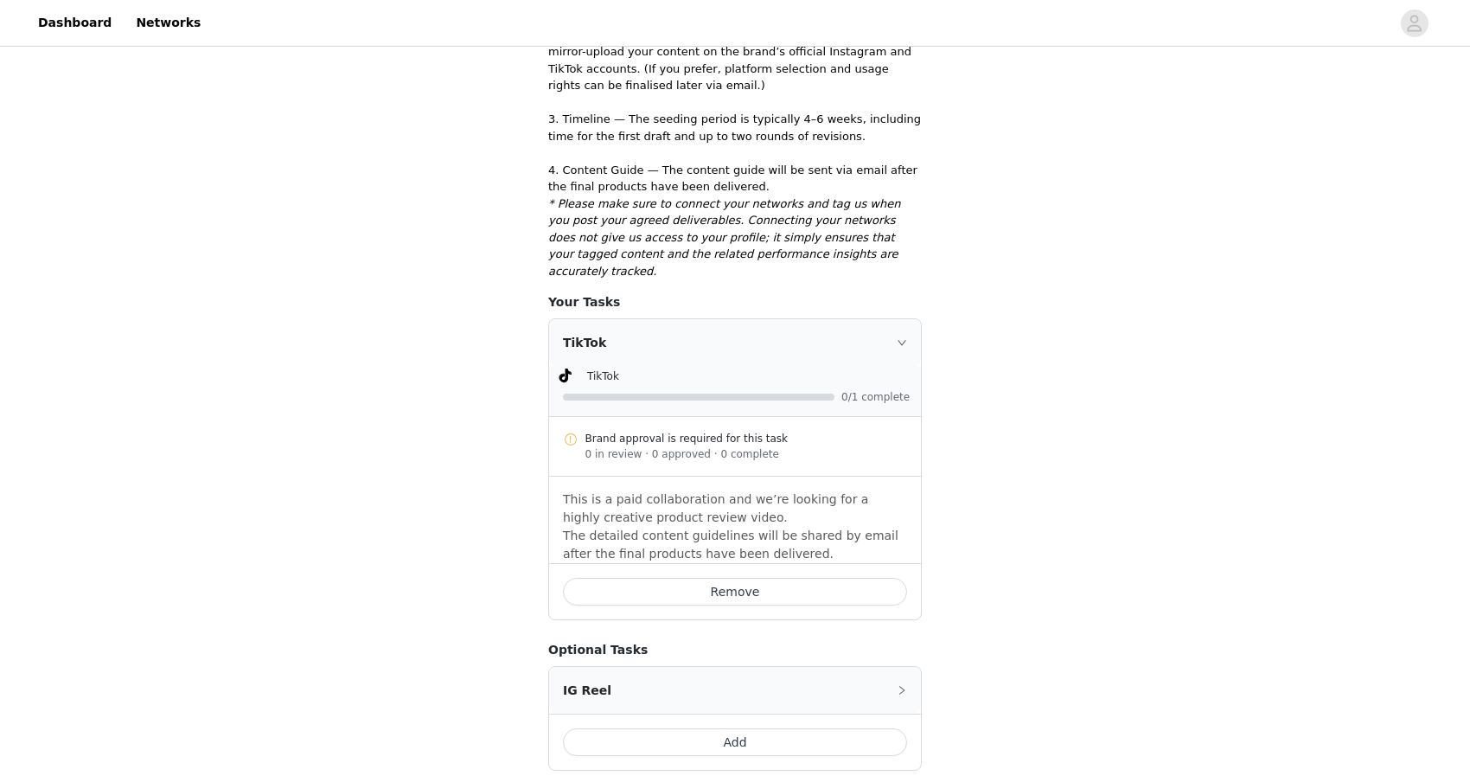
scroll to position [607, 0]
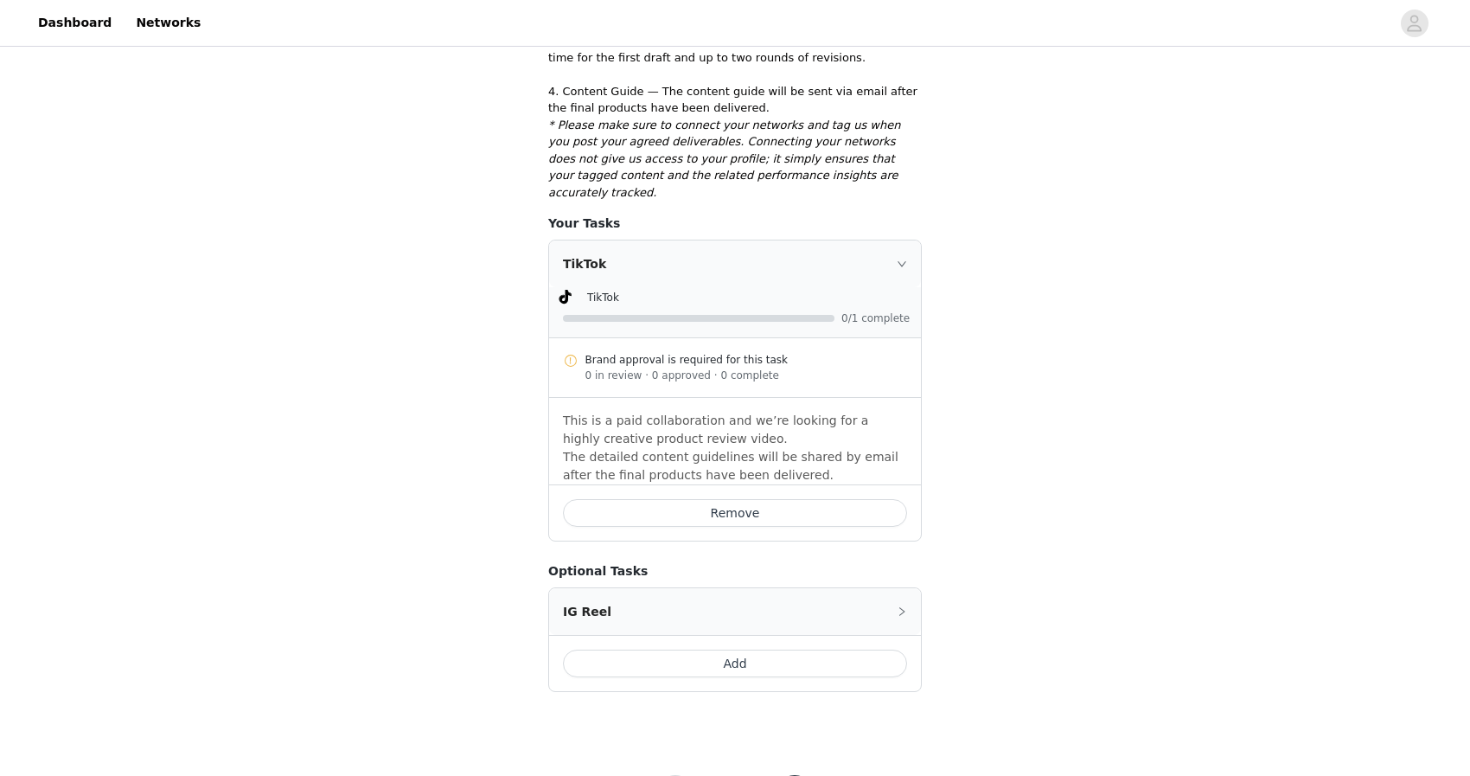
click at [734, 499] on button "Remove" at bounding box center [735, 513] width 344 height 28
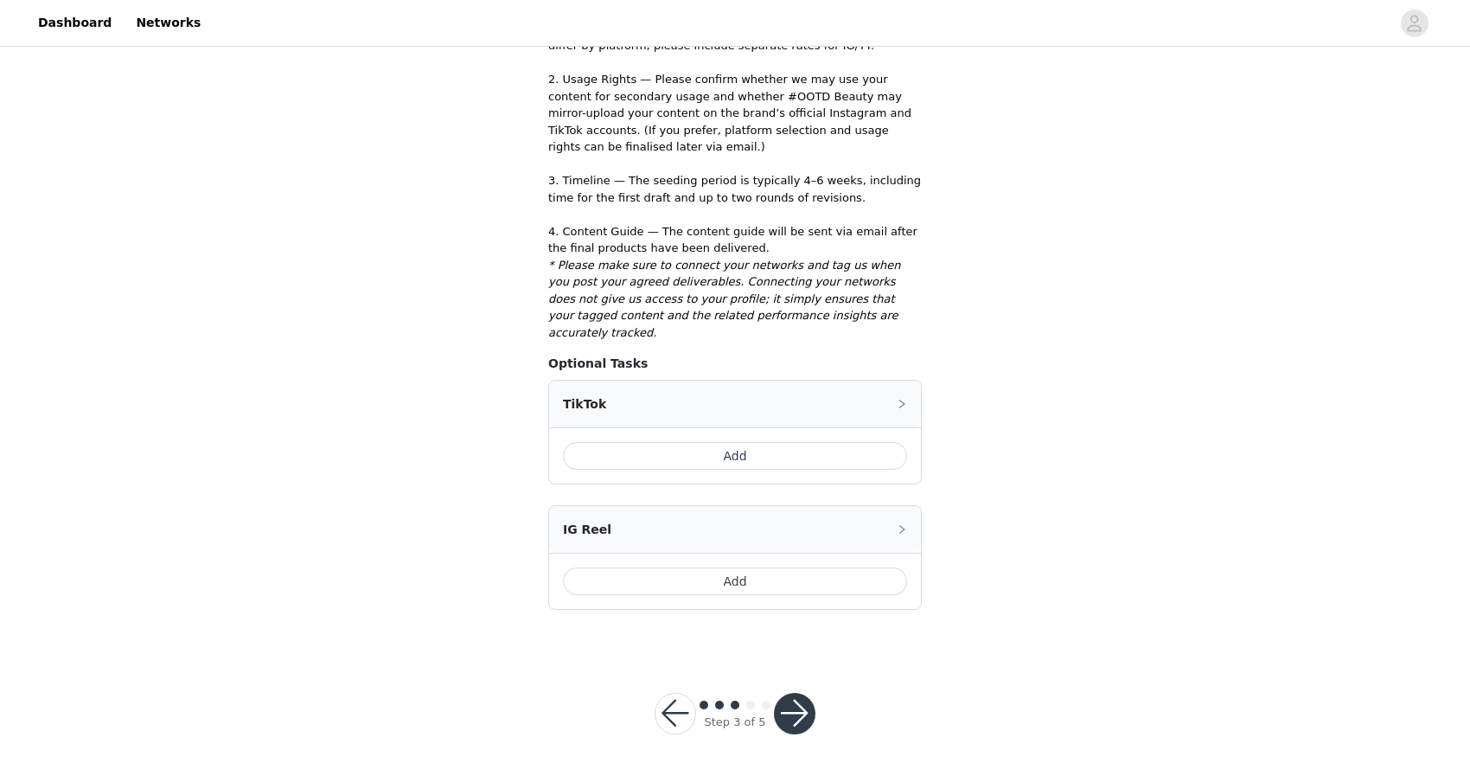
scroll to position [422, 0]
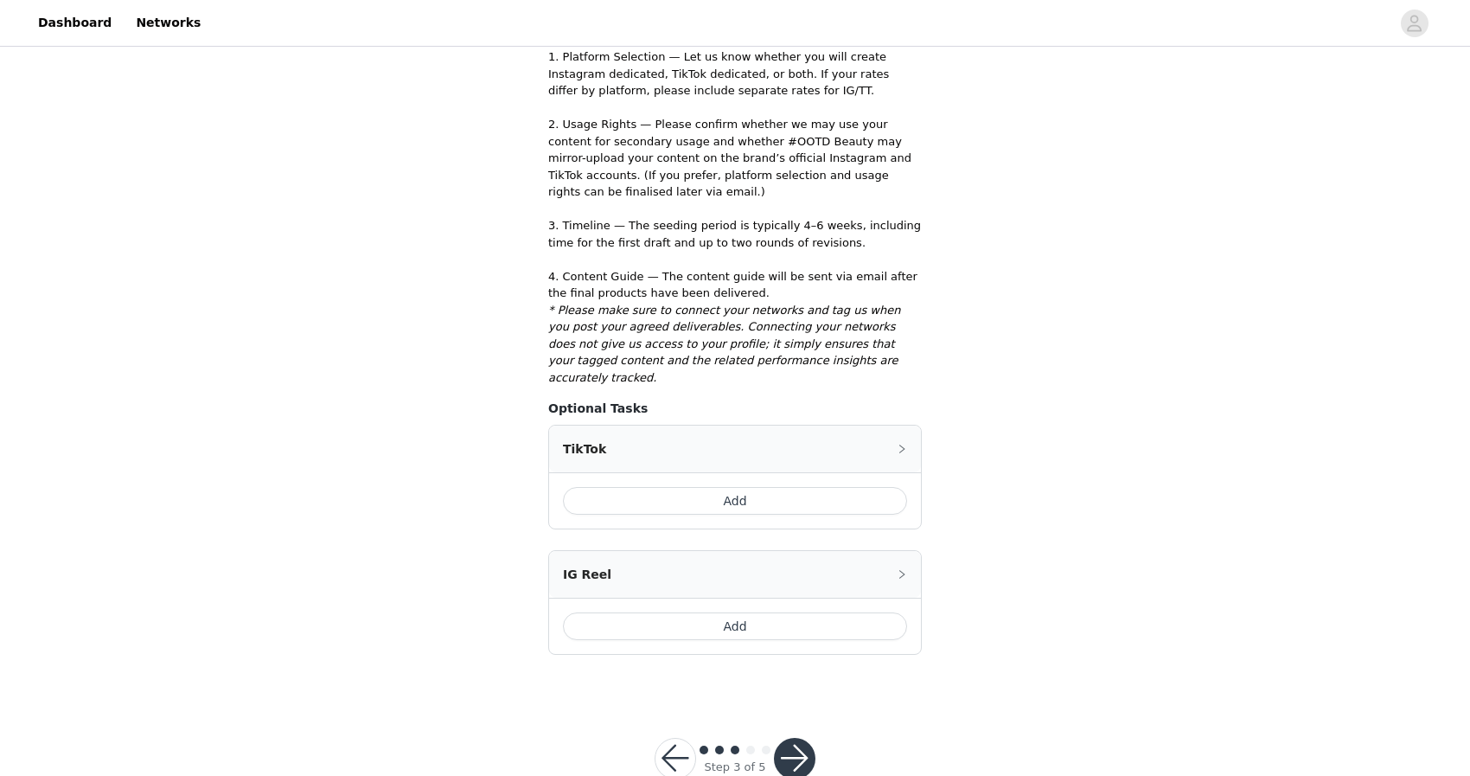
click at [745, 487] on button "Add" at bounding box center [735, 501] width 344 height 28
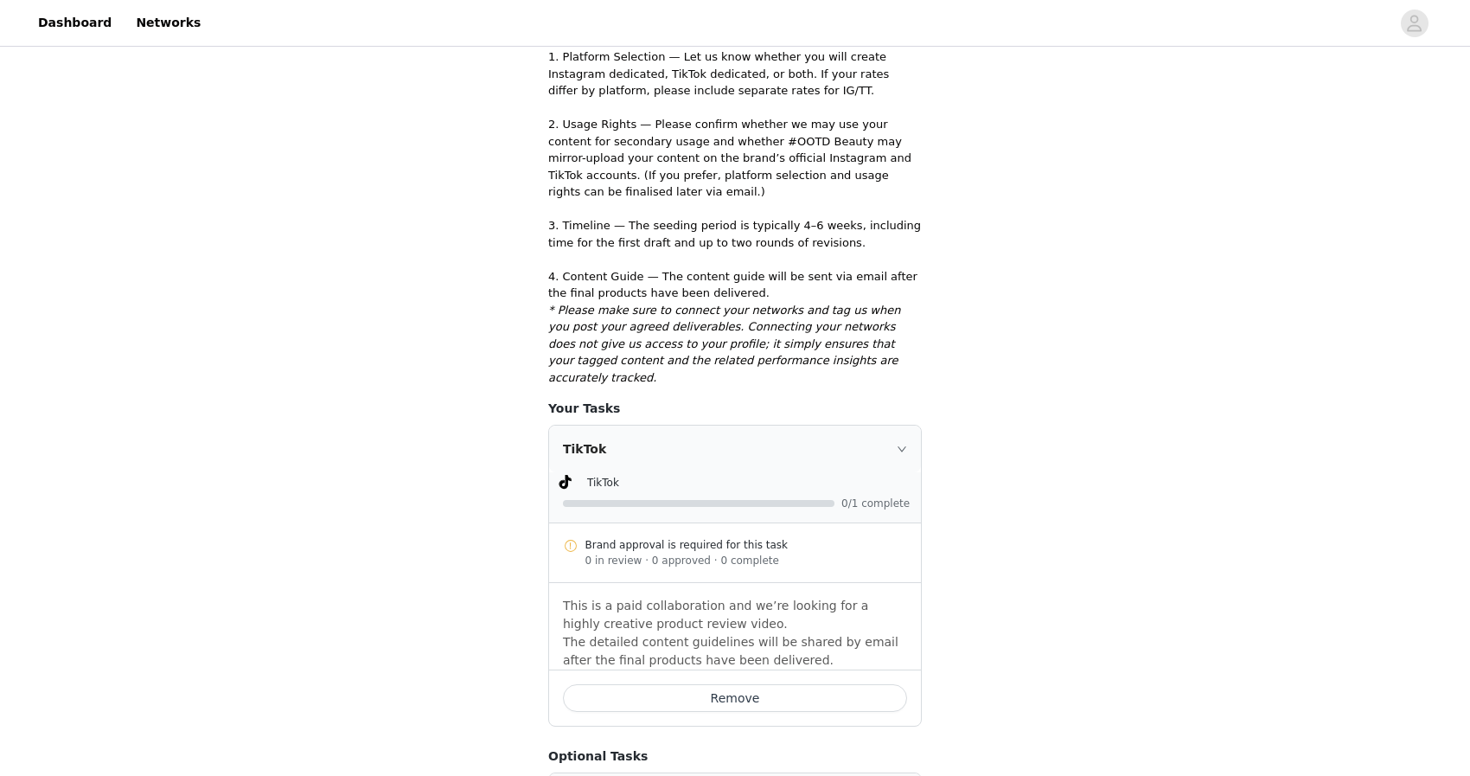
click at [909, 425] on div "TikTok" at bounding box center [735, 448] width 372 height 47
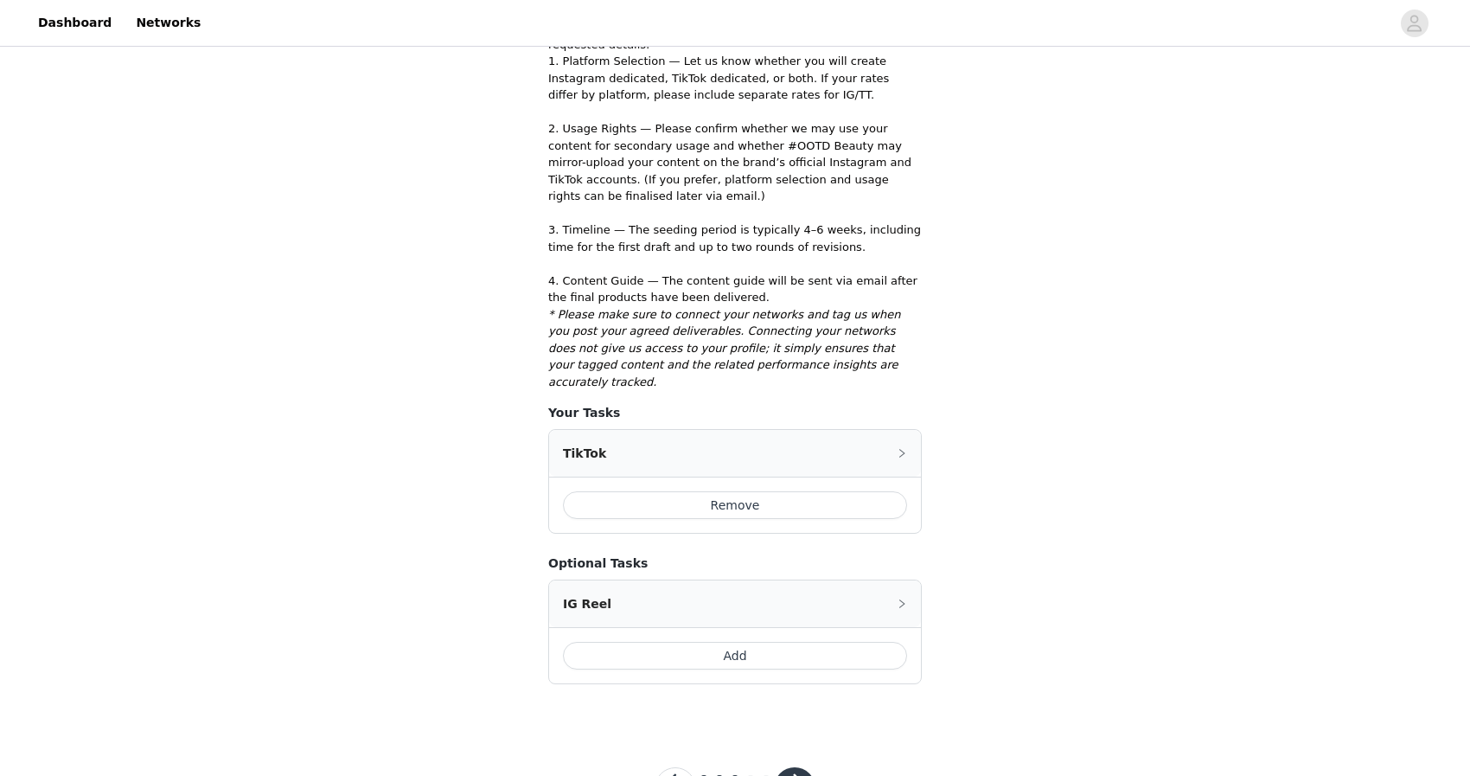
scroll to position [423, 0]
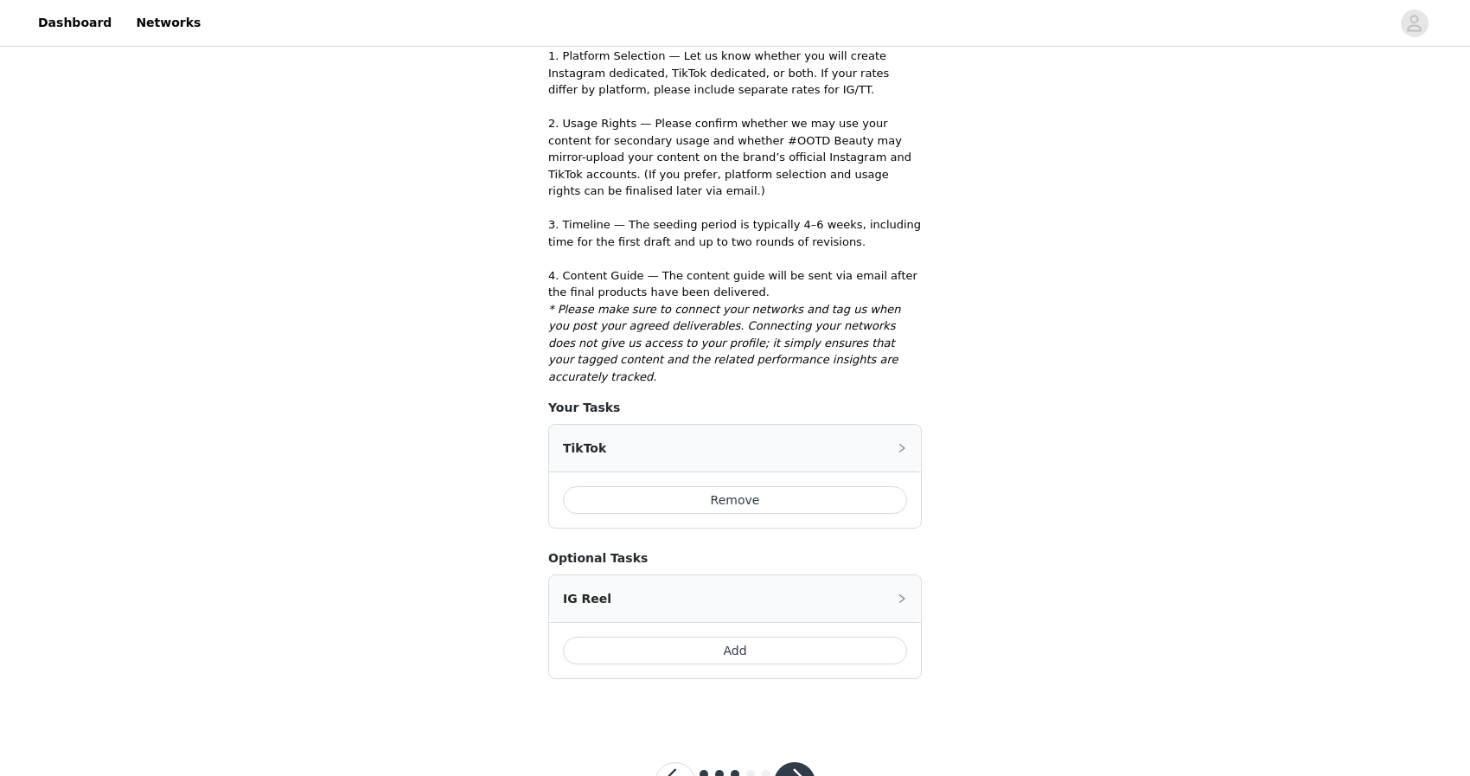
click at [747, 636] on button "Add" at bounding box center [735, 650] width 344 height 28
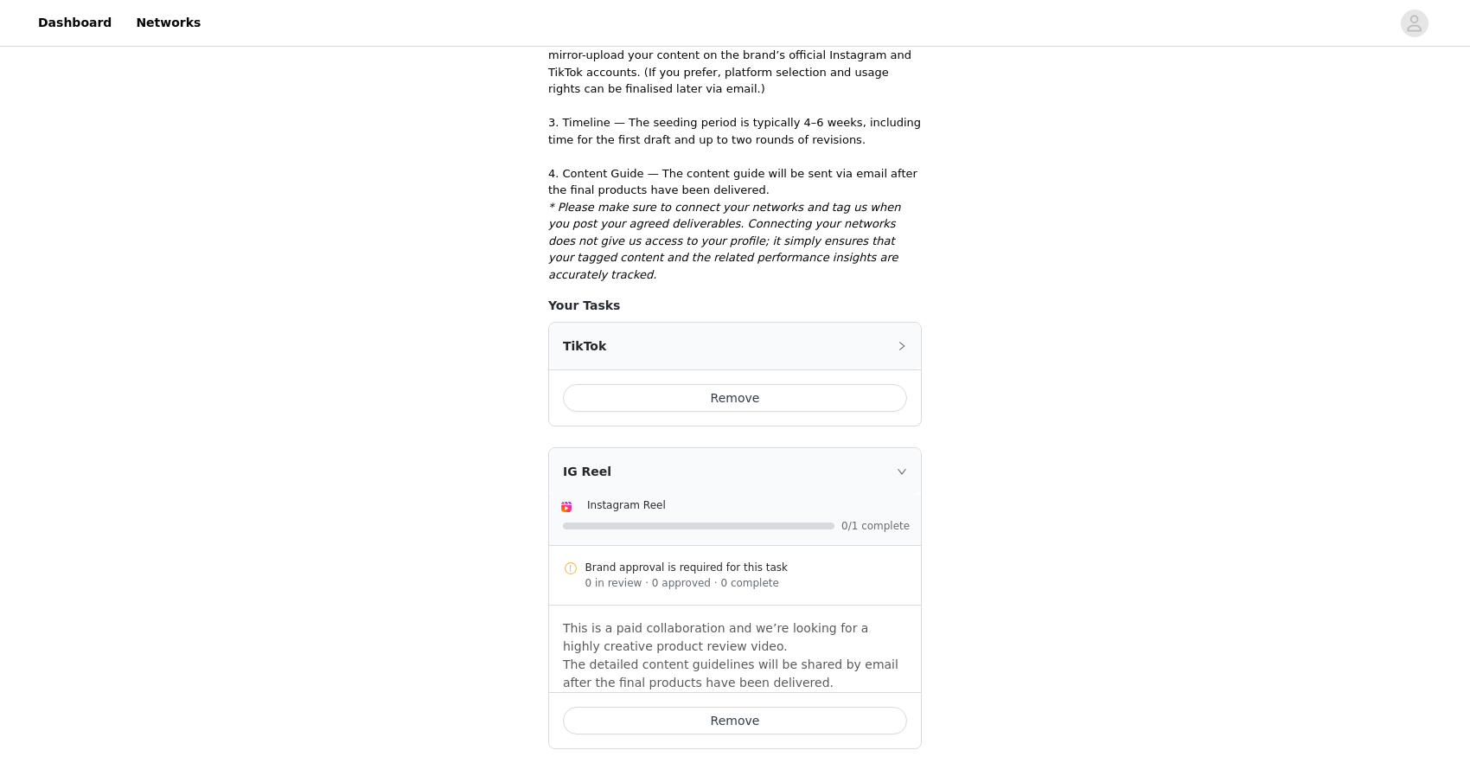
scroll to position [527, 0]
click at [904, 340] on icon "icon: right" at bounding box center [901, 344] width 5 height 9
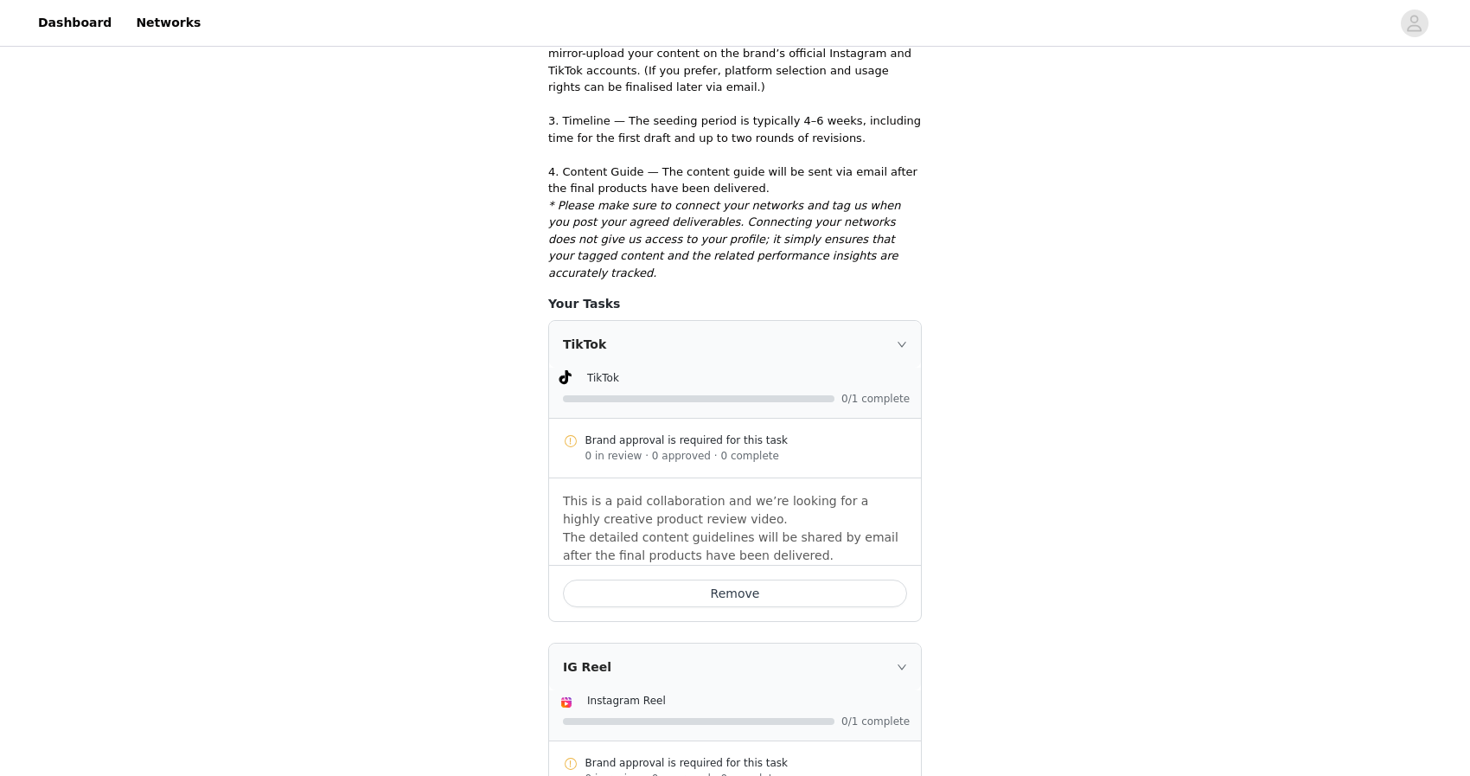
click at [904, 342] on icon "icon: right" at bounding box center [901, 344] width 9 height 5
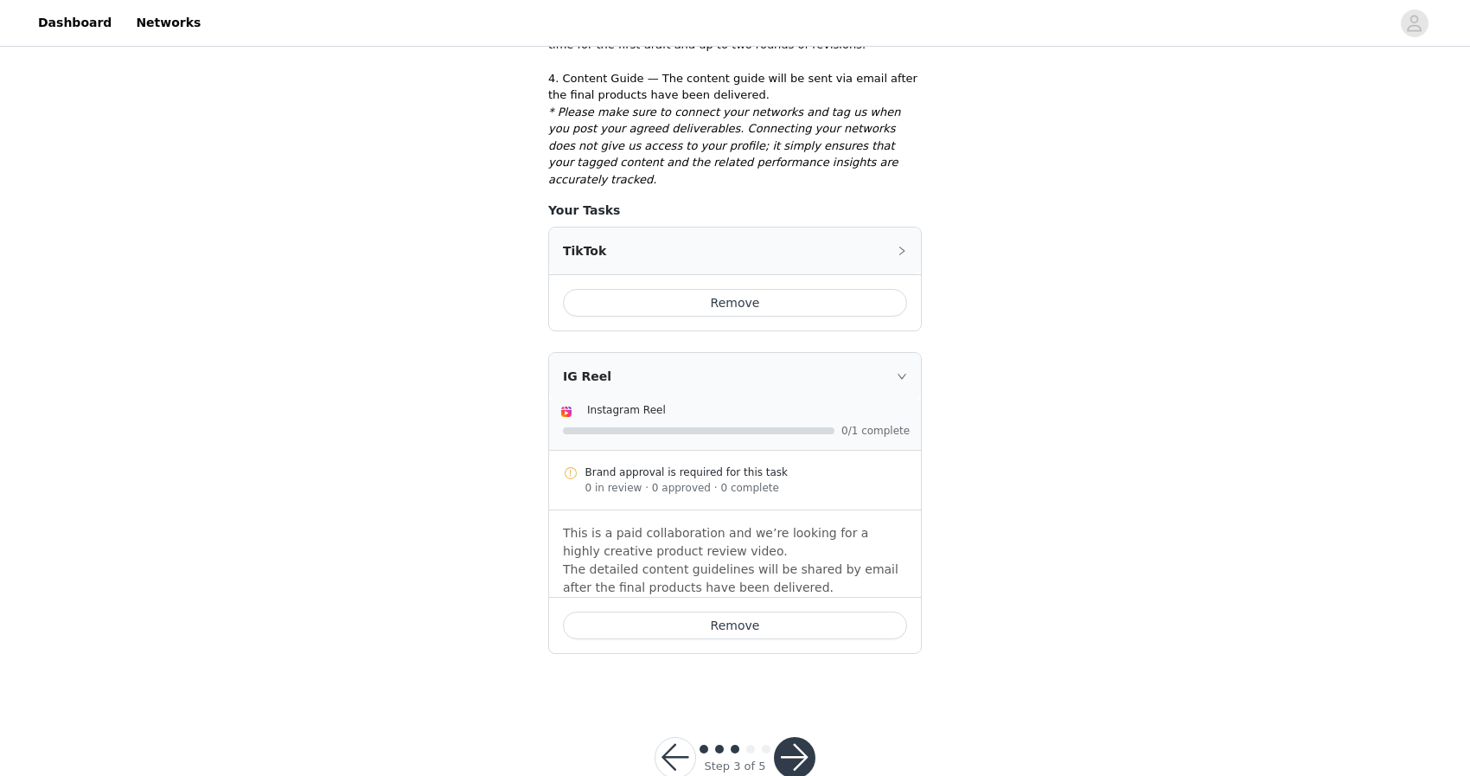
scroll to position [619, 0]
click at [790, 737] on button "button" at bounding box center [795, 758] width 42 height 42
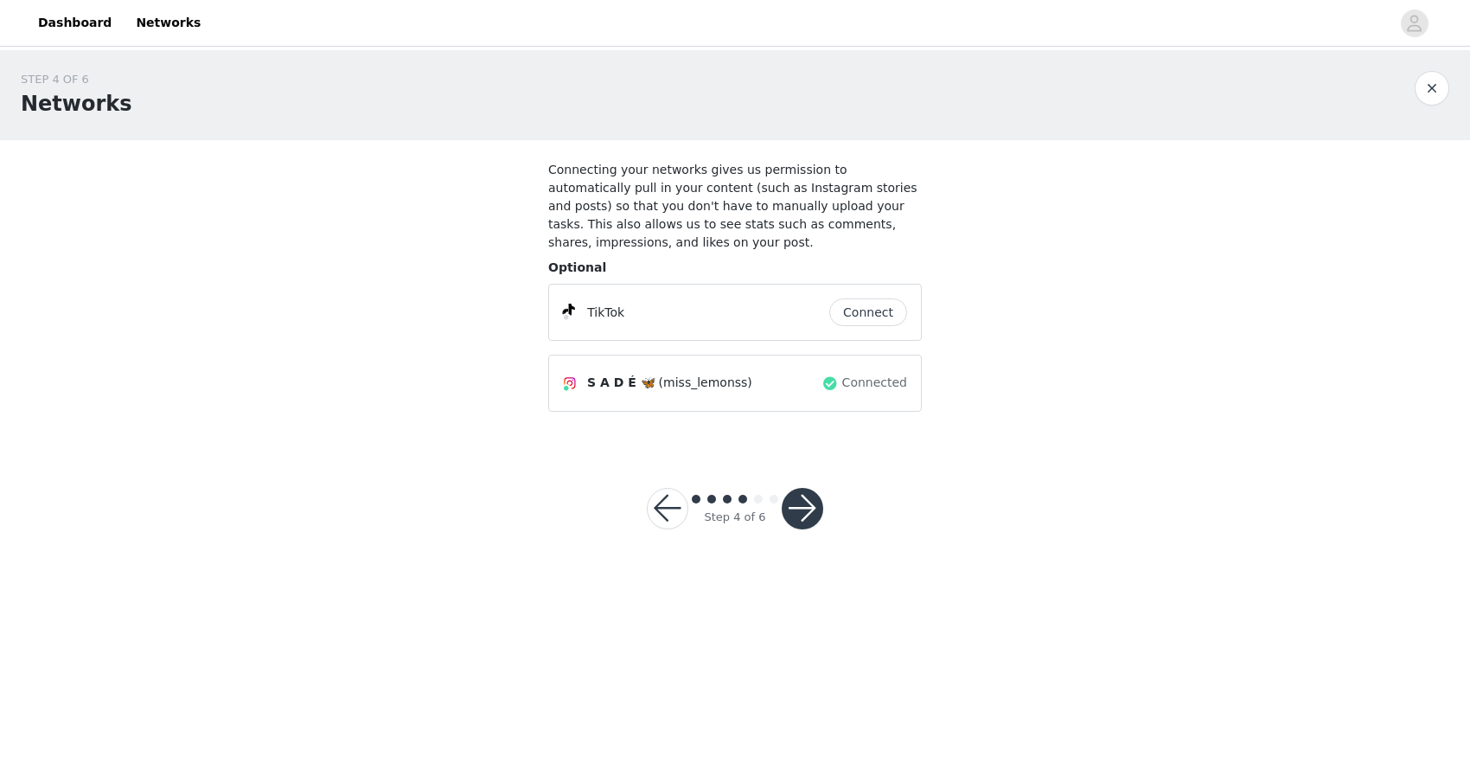
click at [856, 313] on button "Connect" at bounding box center [868, 312] width 78 height 28
click at [811, 511] on button "button" at bounding box center [803, 509] width 42 height 42
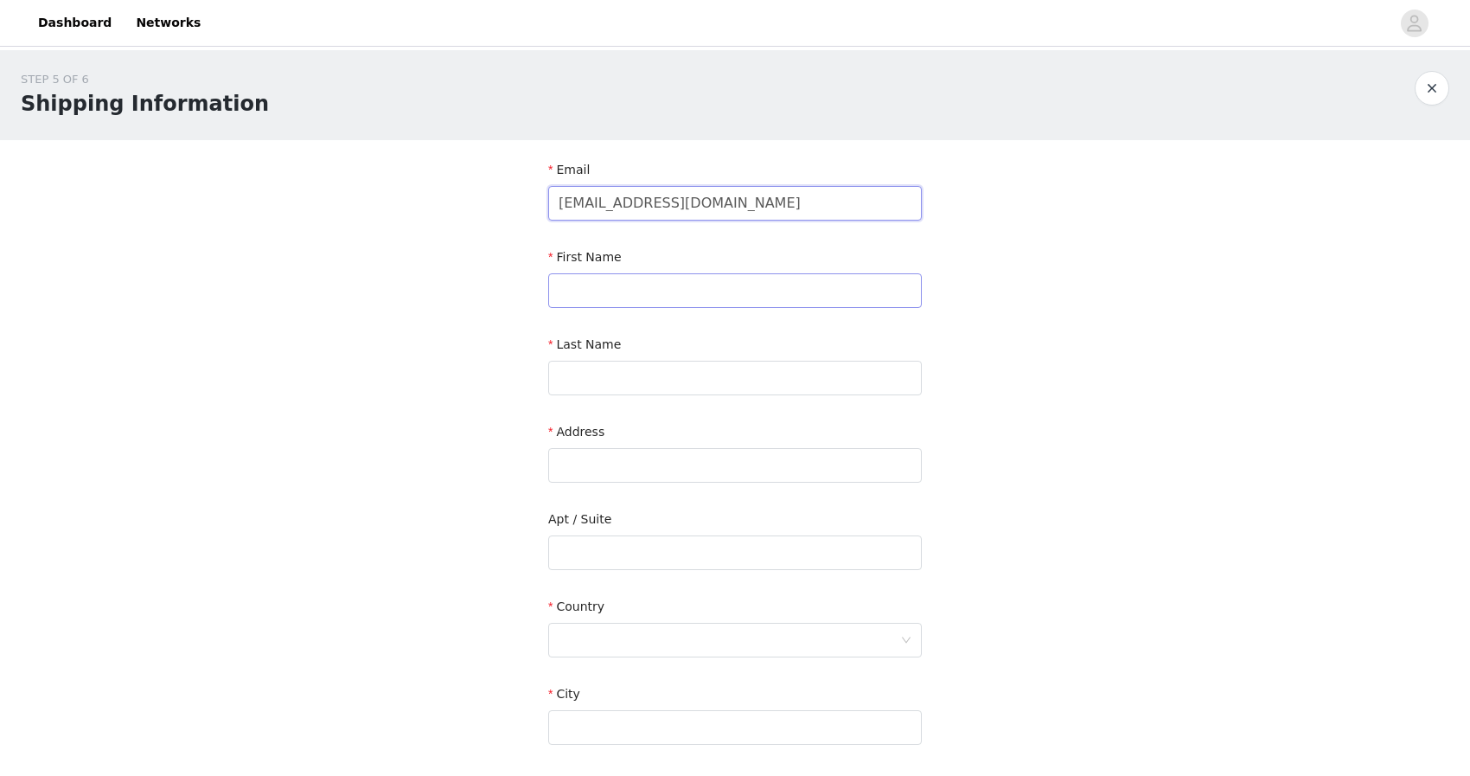
type input "[EMAIL_ADDRESS][DOMAIN_NAME]"
type input "Sade"
type input "Lemons"
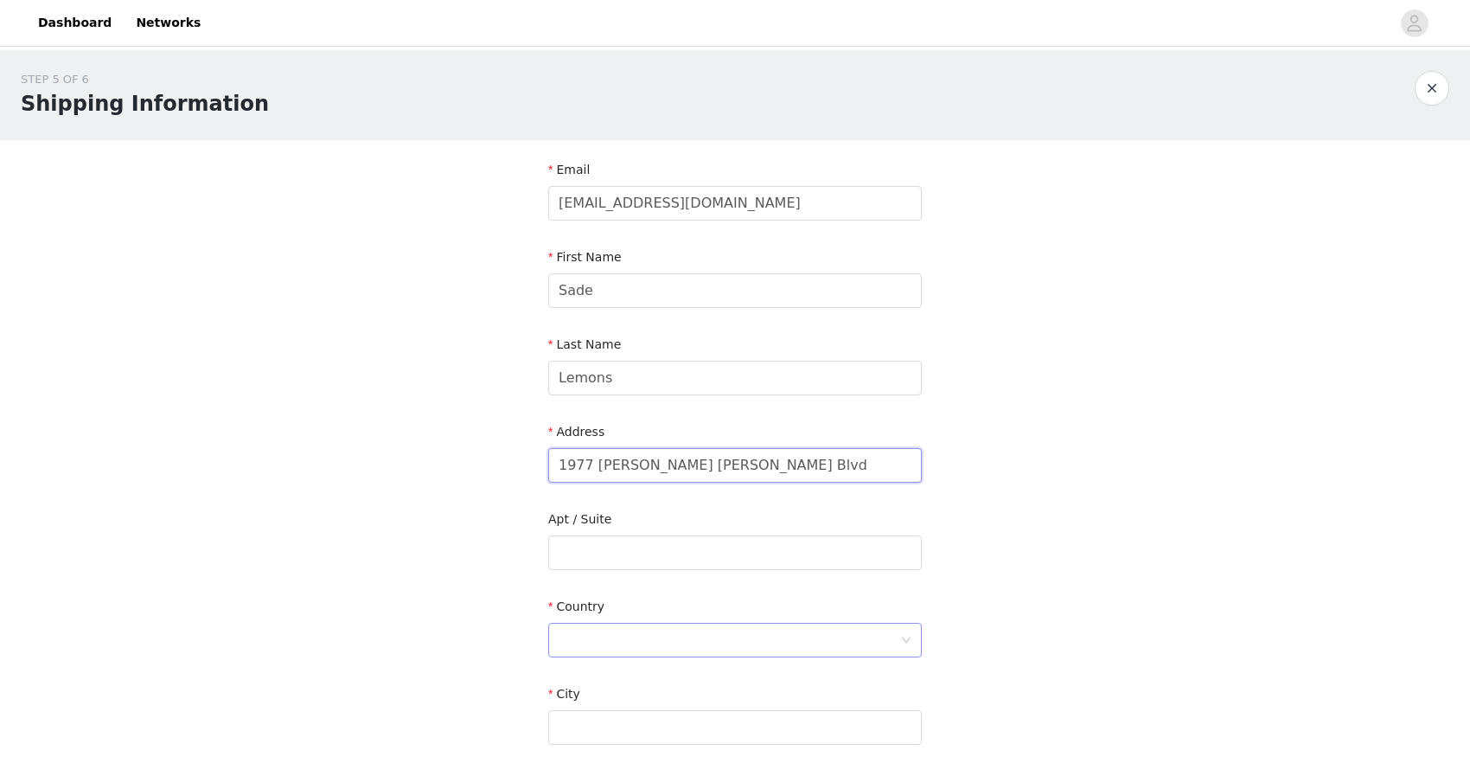
type input "1977 [PERSON_NAME] [PERSON_NAME] Blvd"
click at [577, 631] on div at bounding box center [730, 639] width 342 height 33
click at [582, 673] on li "[GEOGRAPHIC_DATA]" at bounding box center [735, 677] width 374 height 28
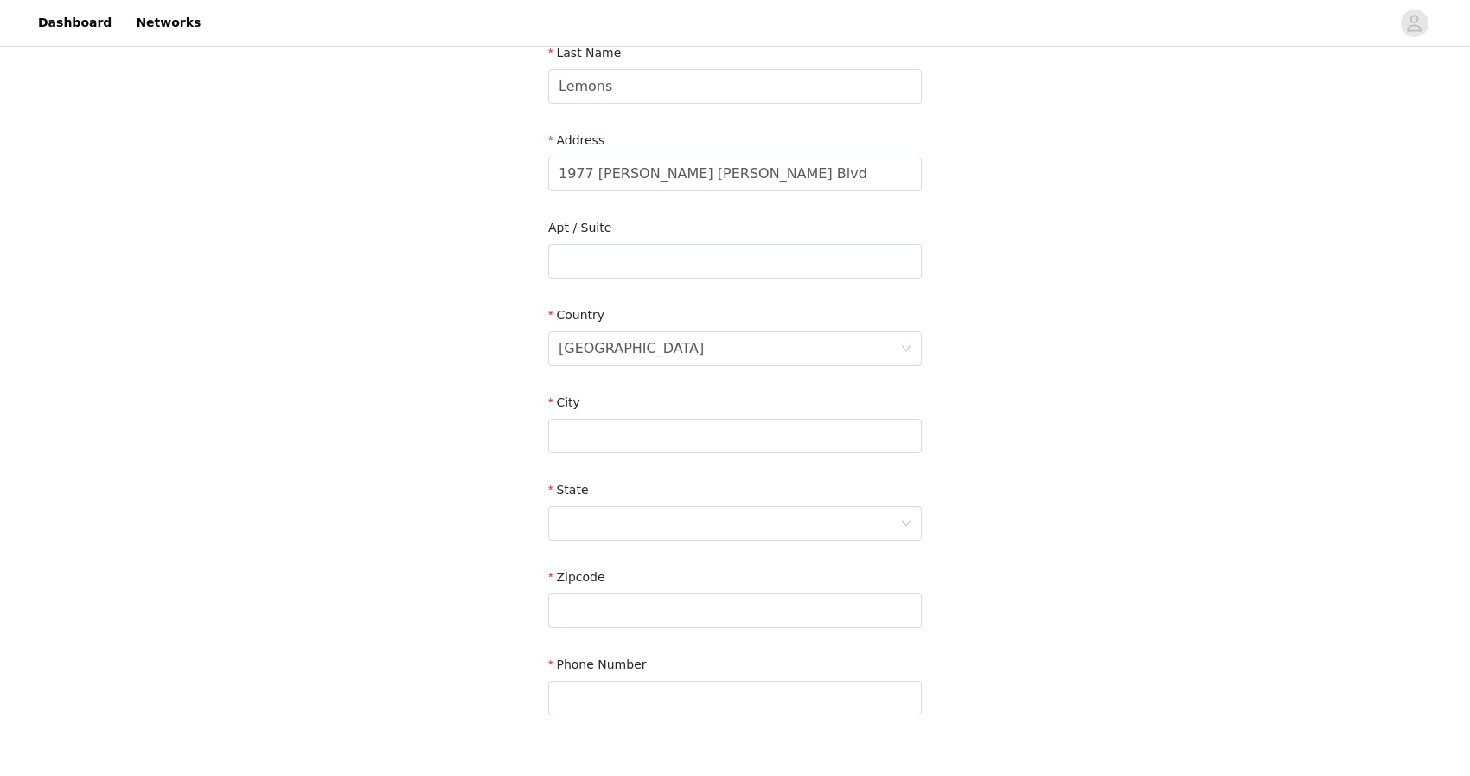
scroll to position [295, 0]
type input "[GEOGRAPHIC_DATA]"
click at [627, 522] on div at bounding box center [730, 519] width 342 height 33
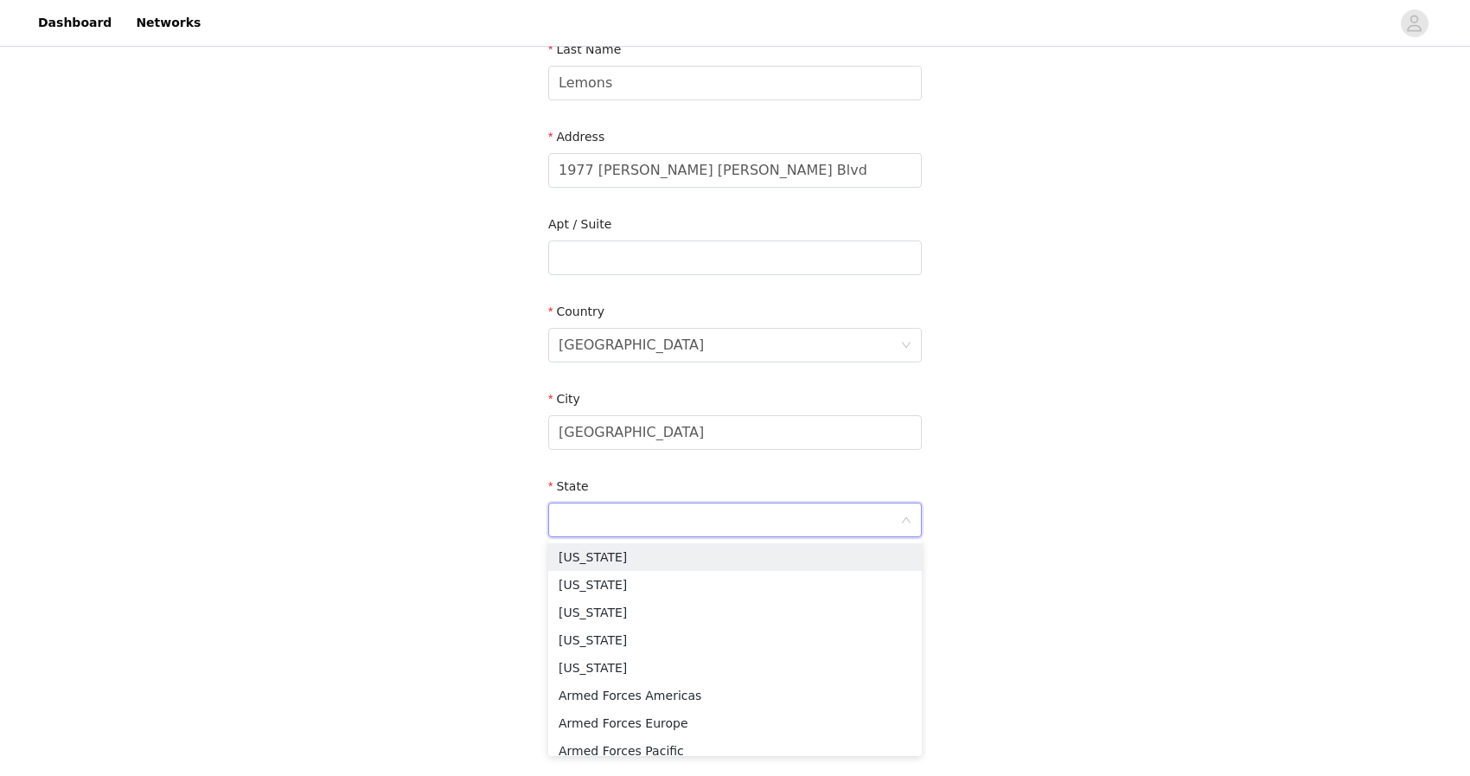
type input "g"
click at [619, 554] on li "[US_STATE]" at bounding box center [735, 557] width 374 height 28
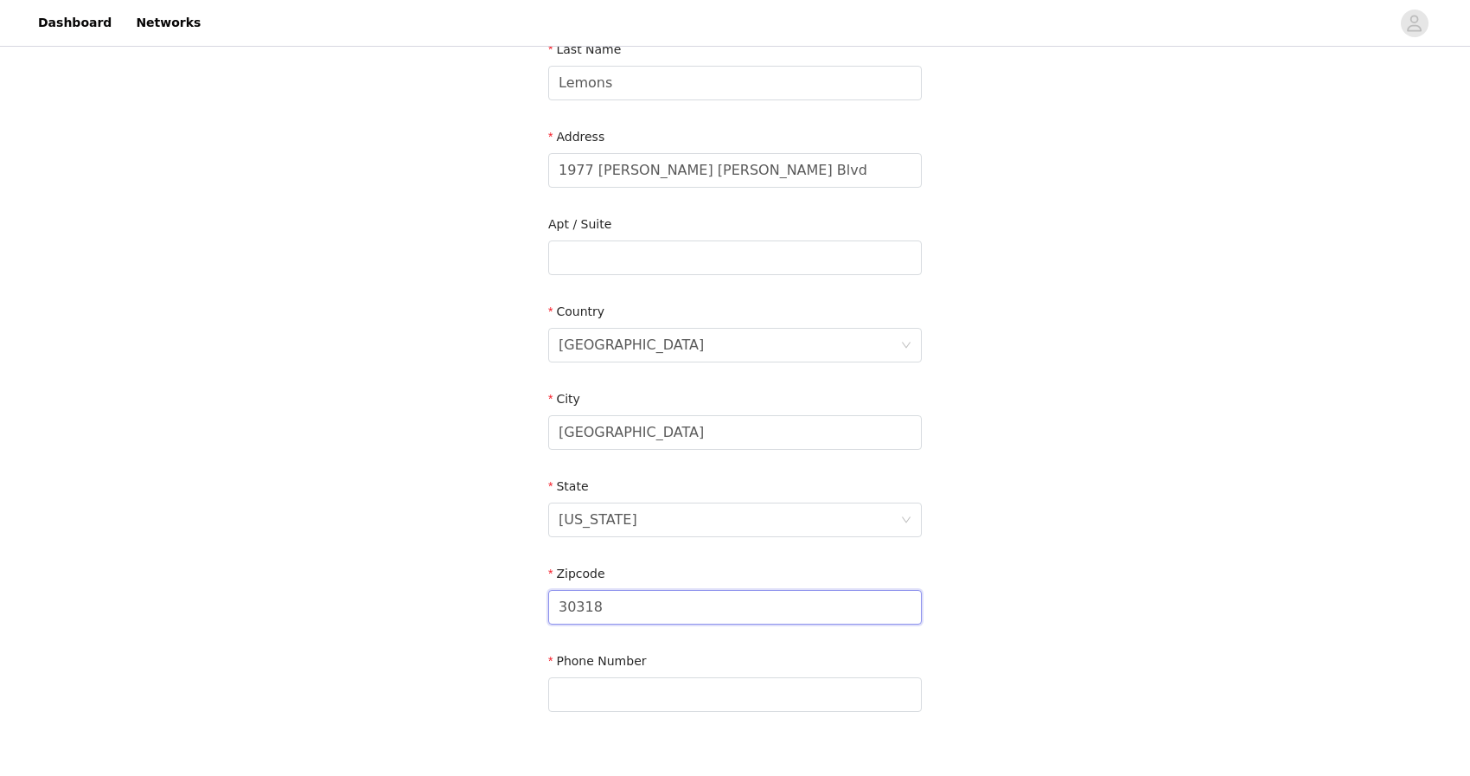
type input "30318"
click at [608, 675] on div "Phone Number" at bounding box center [735, 664] width 374 height 25
type input "5868012483"
click at [634, 744] on section "Email [EMAIL_ADDRESS][DOMAIN_NAME] First Name Sade Last Name [PERSON_NAME] Addr…" at bounding box center [734, 302] width 415 height 915
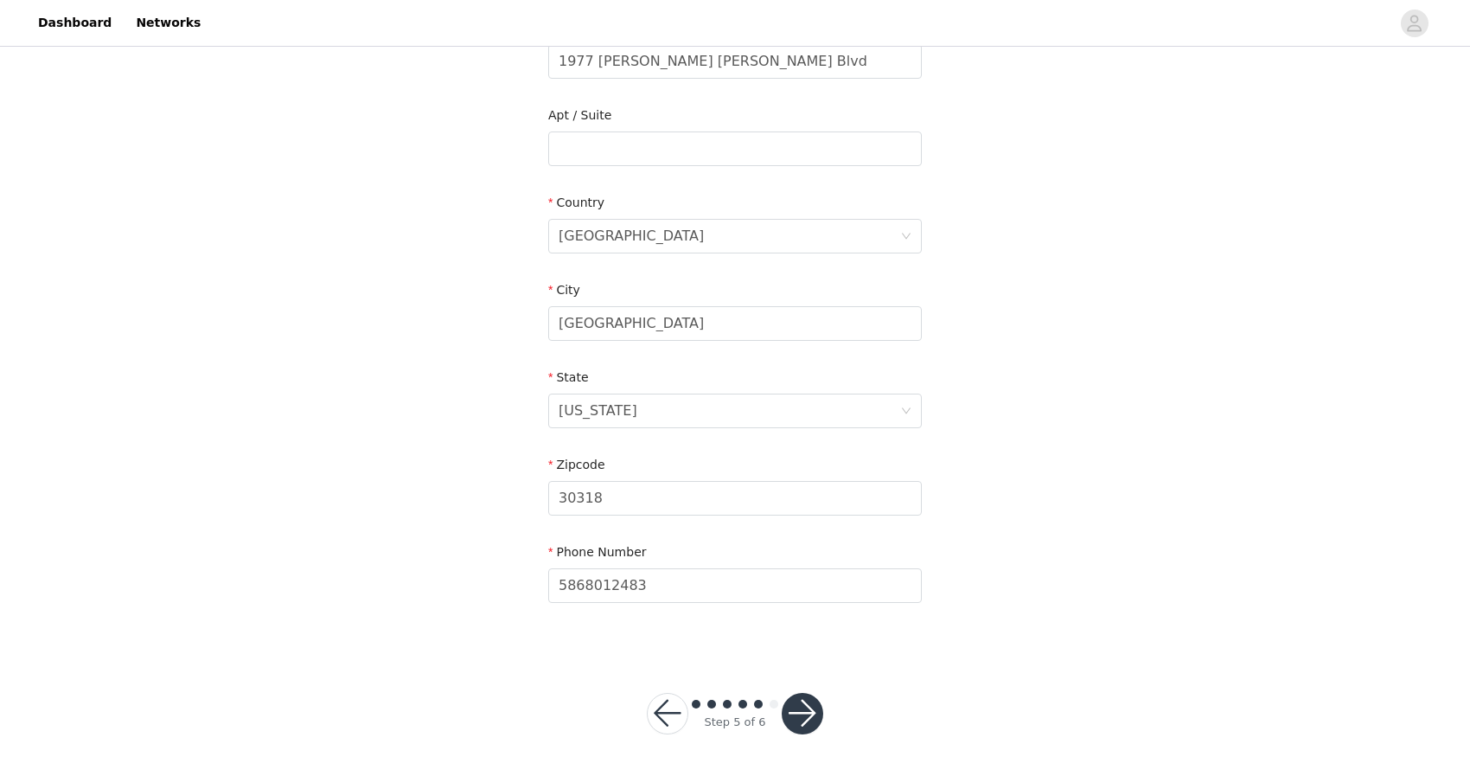
scroll to position [403, 0]
click at [818, 701] on button "button" at bounding box center [803, 714] width 42 height 42
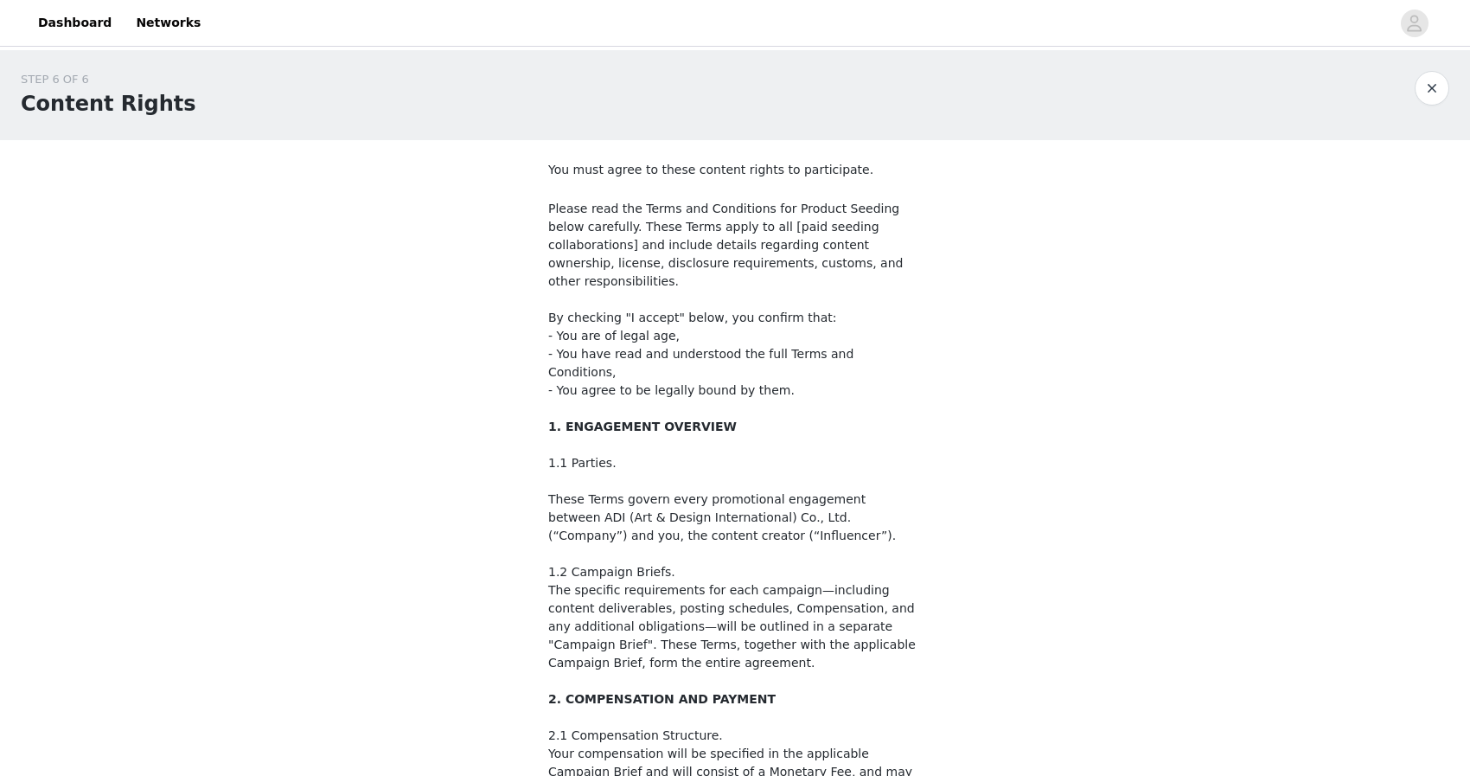
click at [1430, 95] on button "button" at bounding box center [1431, 88] width 35 height 35
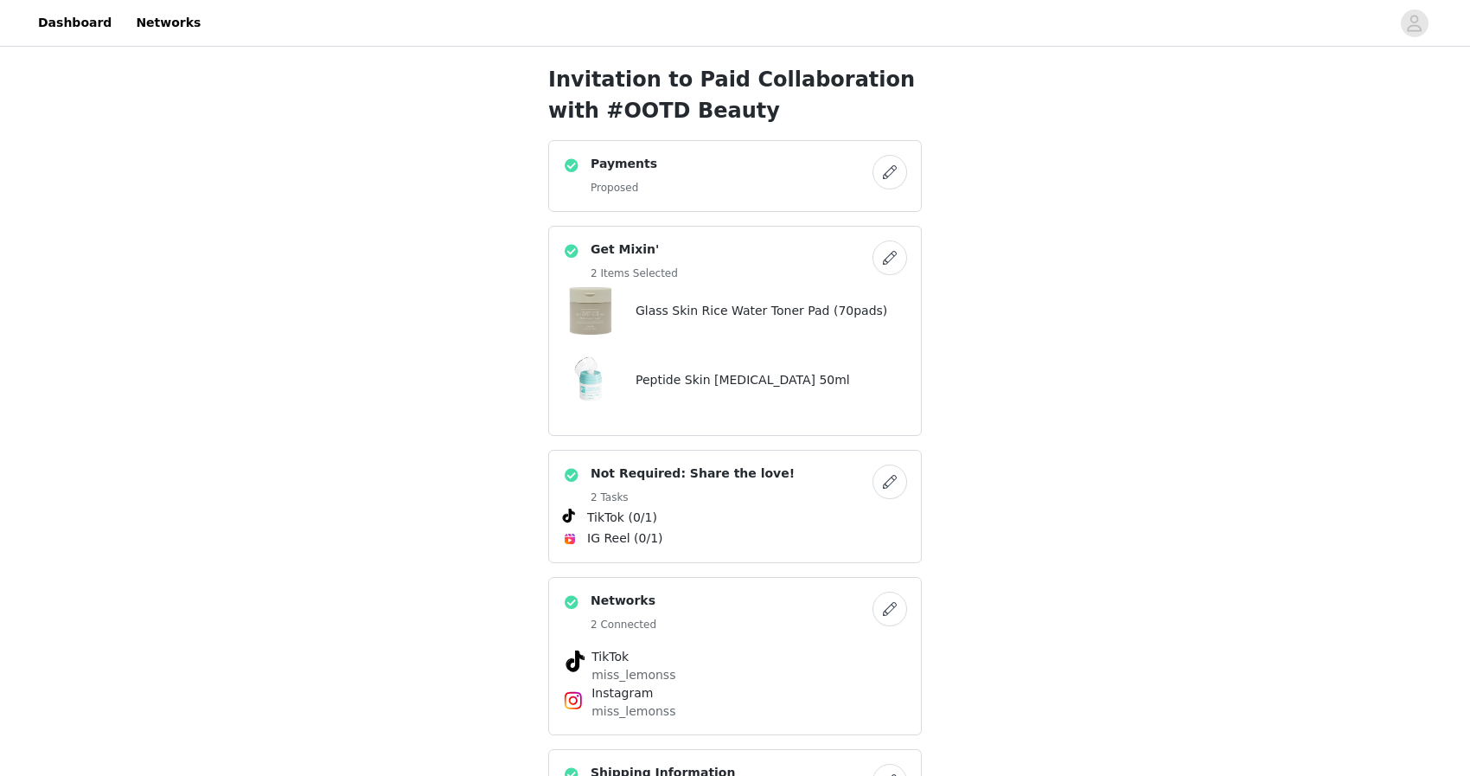
click at [879, 179] on button "button" at bounding box center [889, 172] width 35 height 35
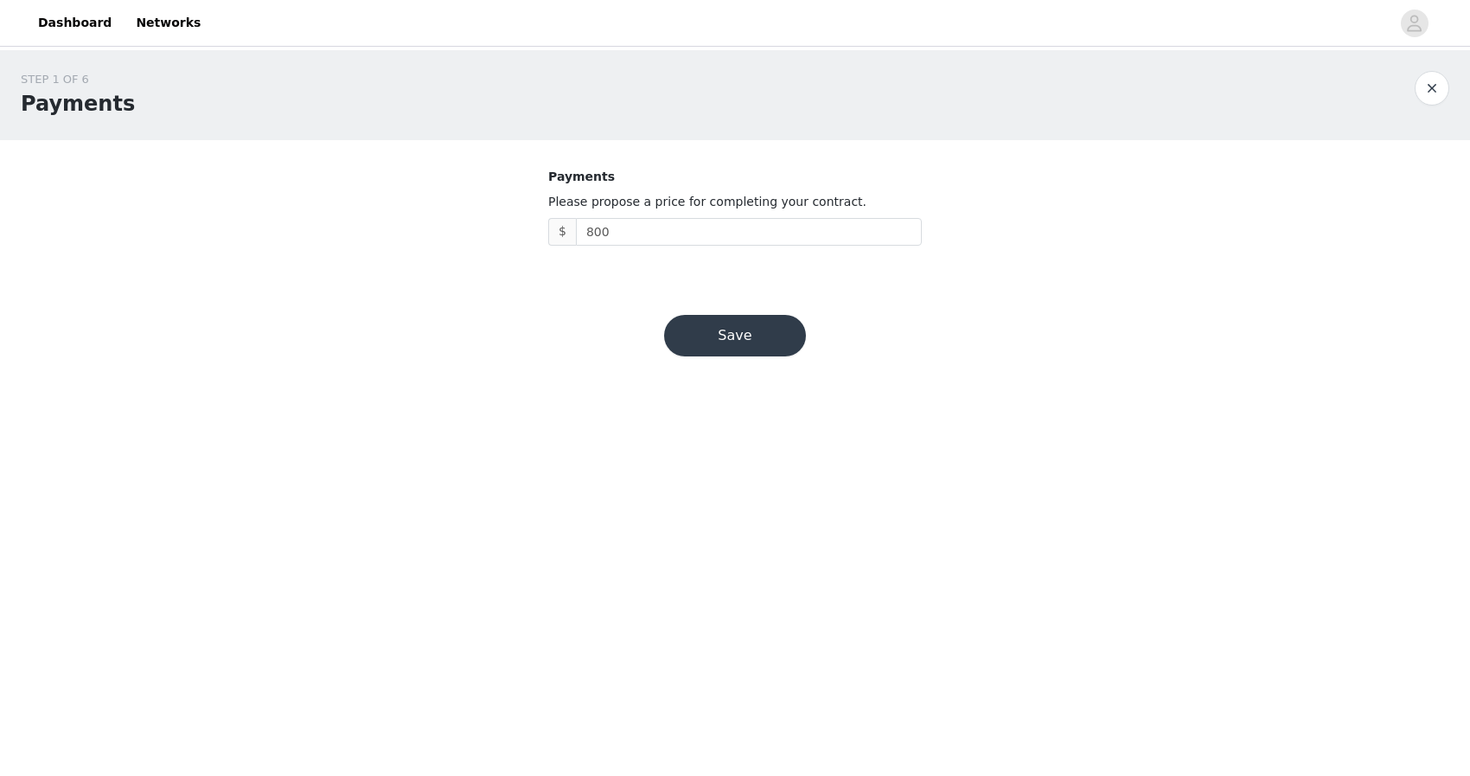
click at [750, 327] on button "Save" at bounding box center [735, 336] width 142 height 42
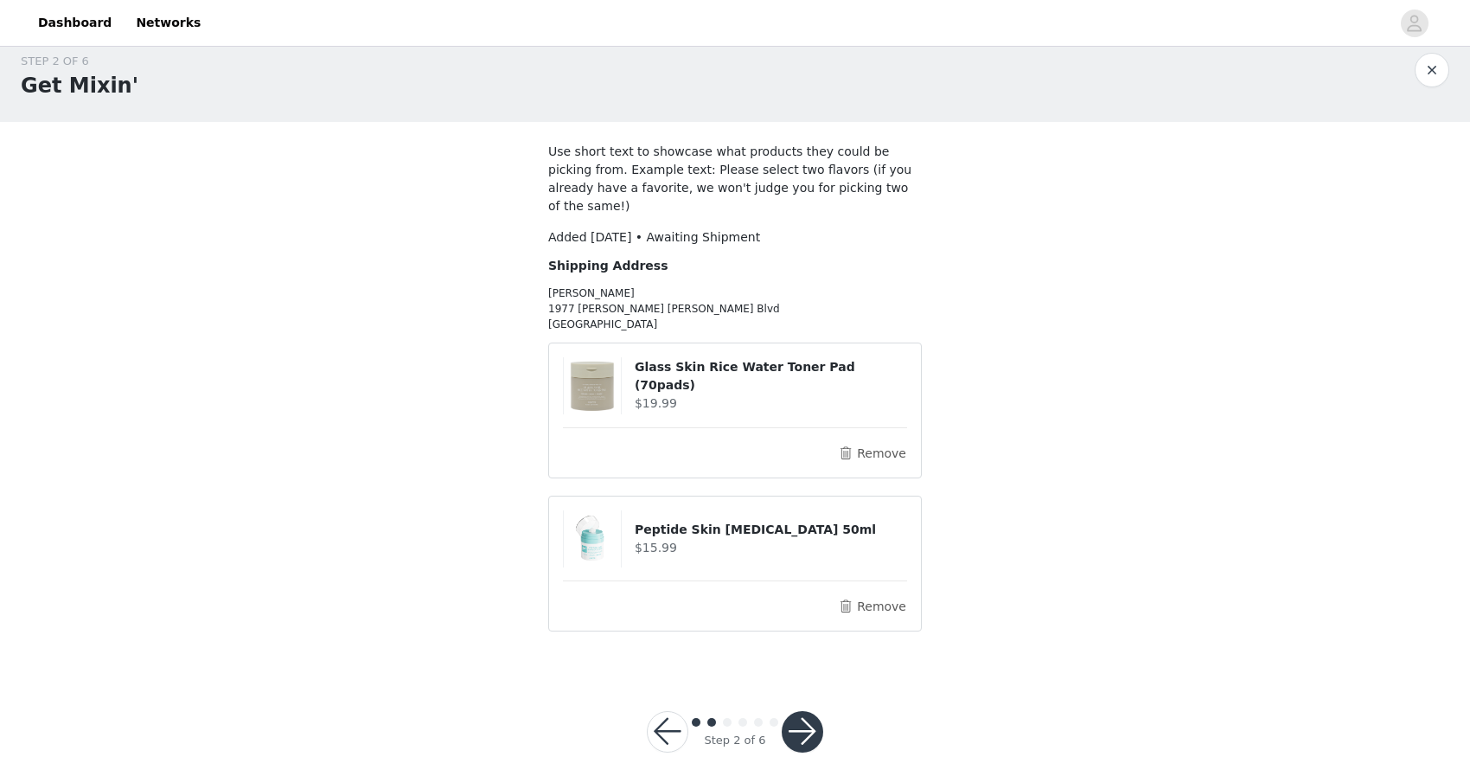
scroll to position [17, 0]
click at [809, 712] on button "button" at bounding box center [803, 733] width 42 height 42
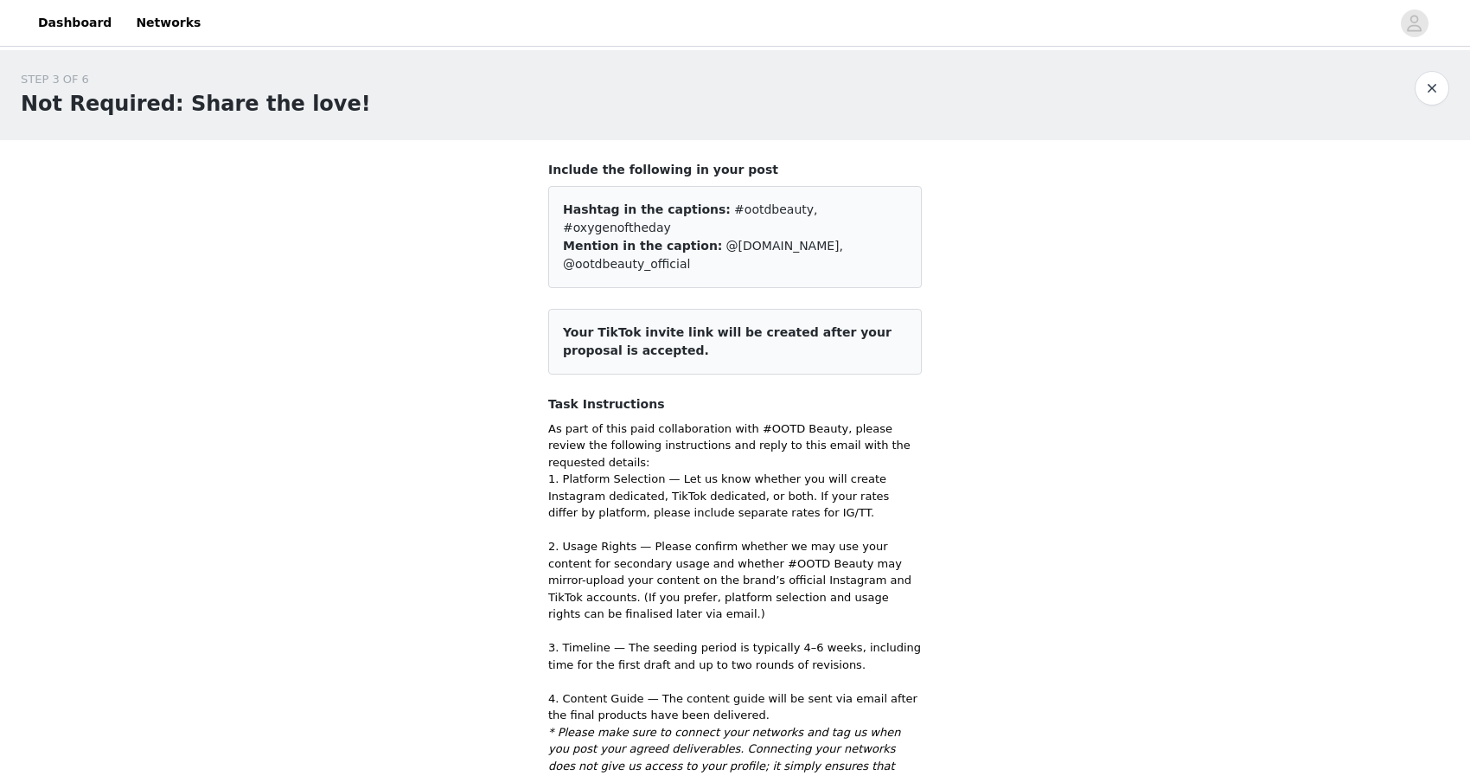
click at [1427, 96] on button "button" at bounding box center [1431, 88] width 35 height 35
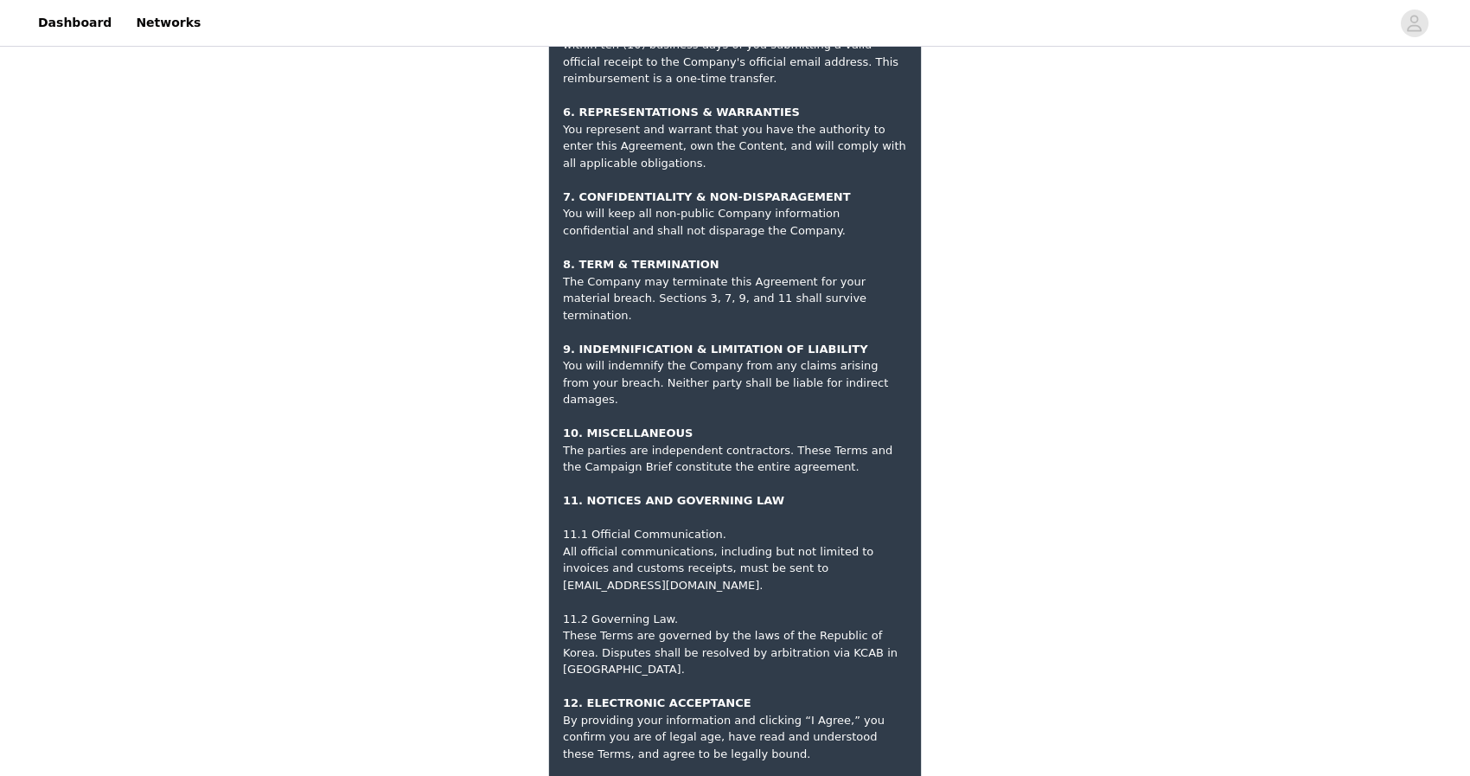
scroll to position [2369, 0]
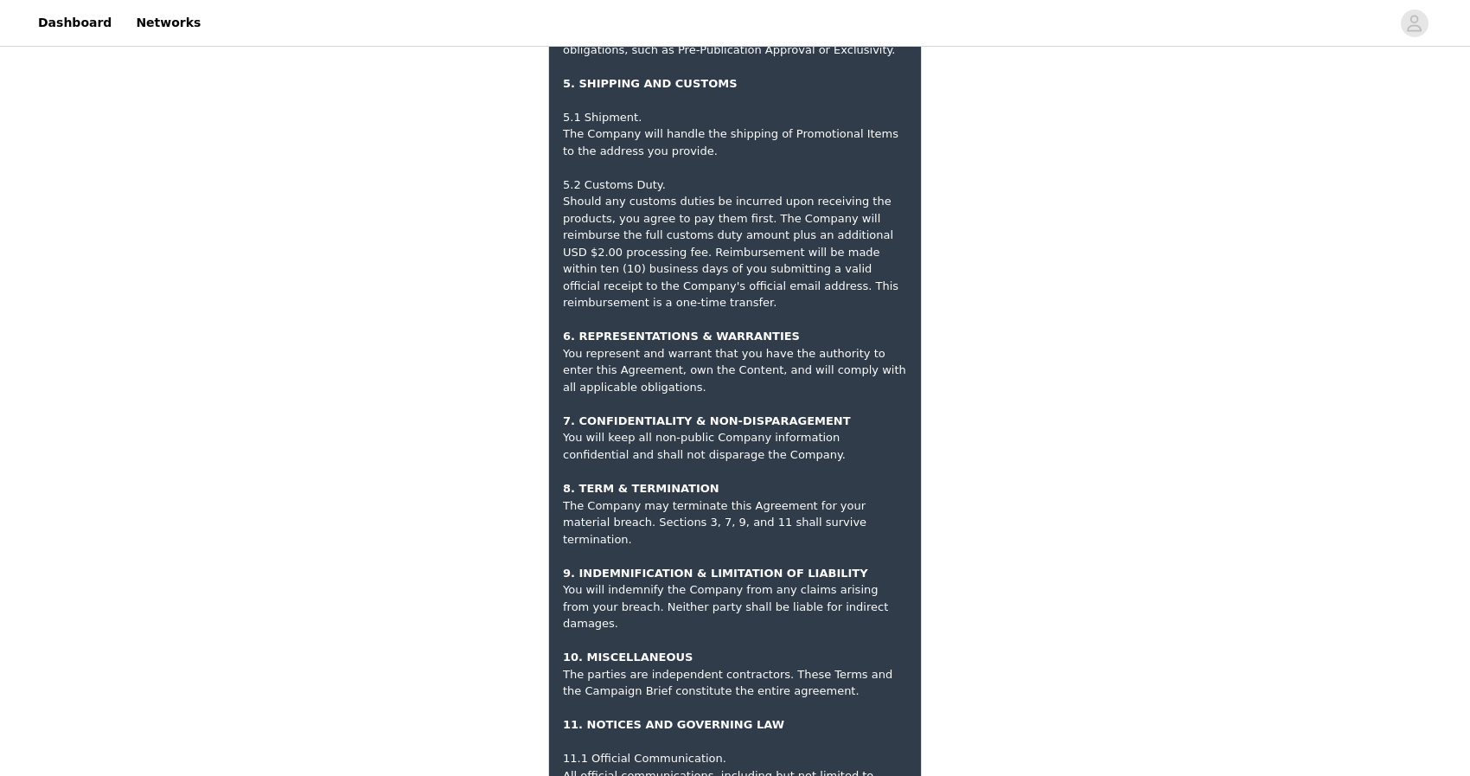
click at [891, 341] on div "5.2 Customs Duty. Should any customs duties be incurred upon receiving the prod…" at bounding box center [735, 446] width 344 height 574
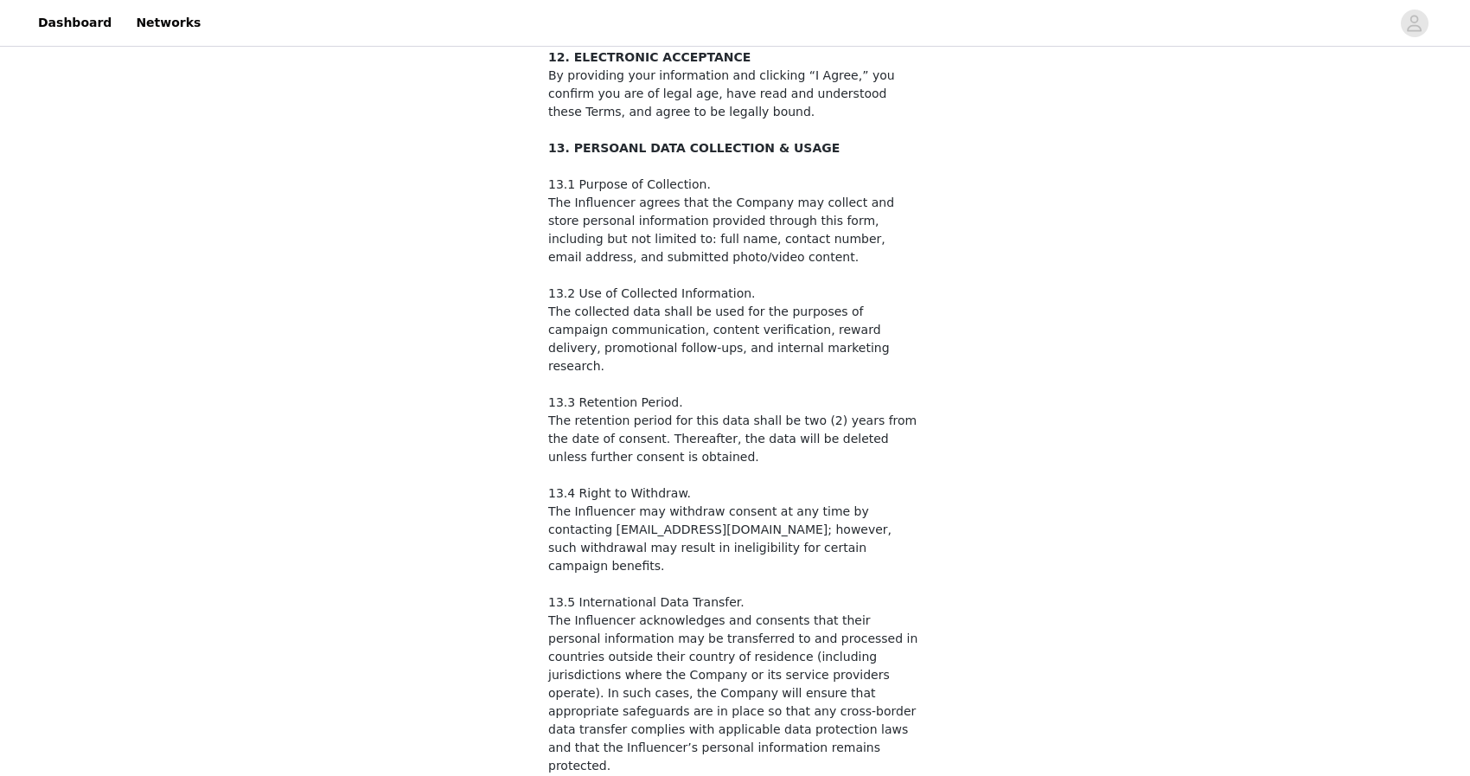
scroll to position [2674, 0]
checkbox input "true"
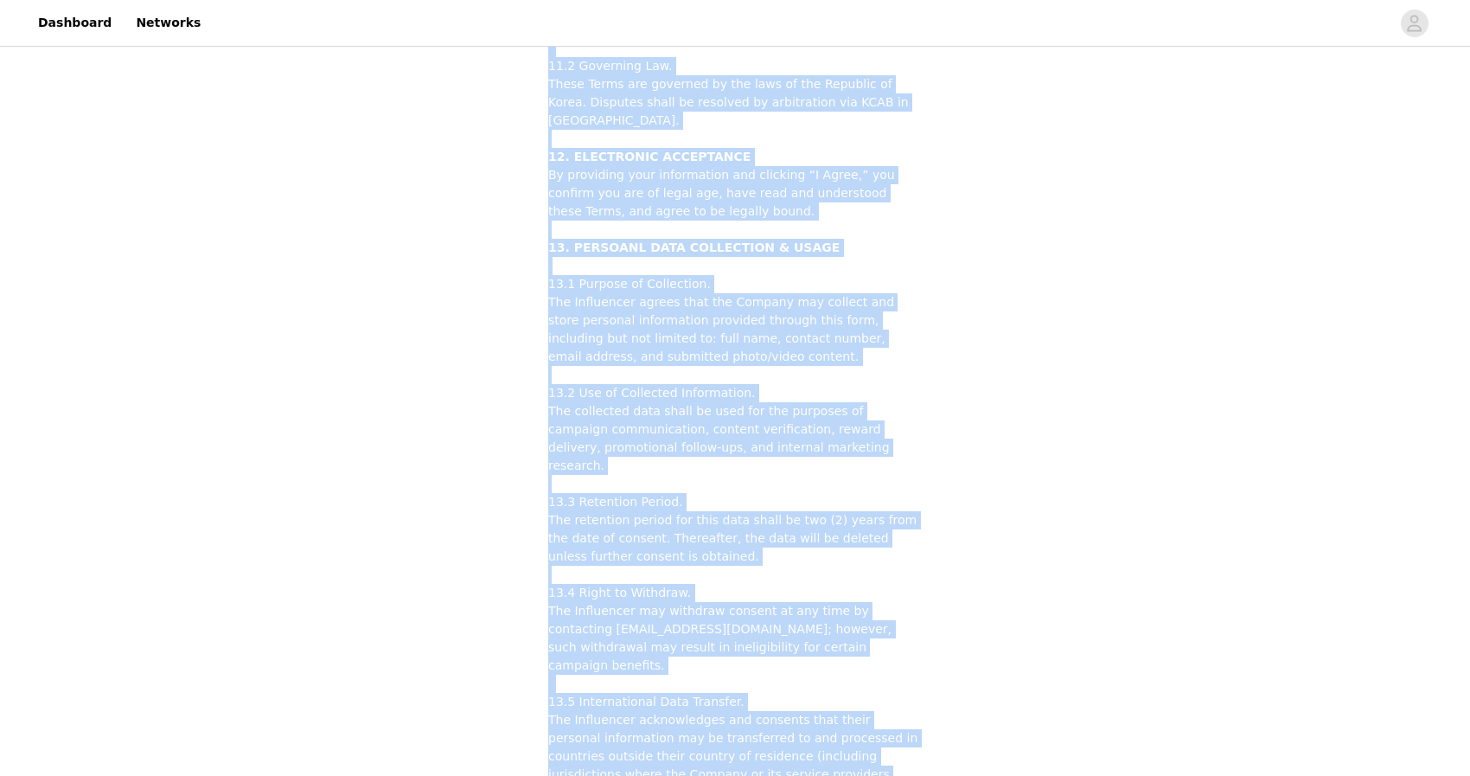
scroll to position [2610, 0]
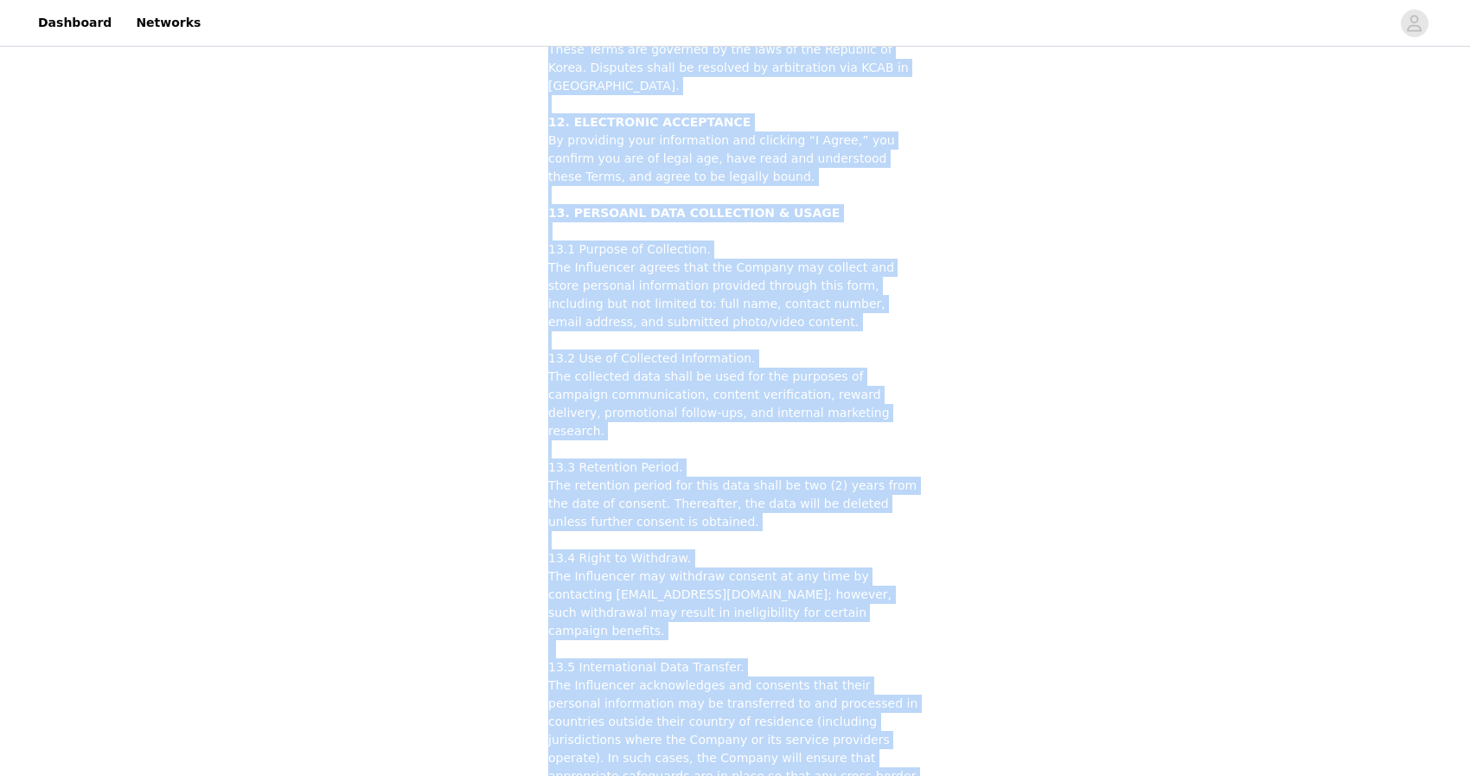
drag, startPoint x: 540, startPoint y: 393, endPoint x: 750, endPoint y: 600, distance: 294.7
copy span "0. LOREMIPSUM DOLORSIT 7.6 Ametcon. Adipi Elits doeius tempo incididuntu labore…"
